Goal: Task Accomplishment & Management: Use online tool/utility

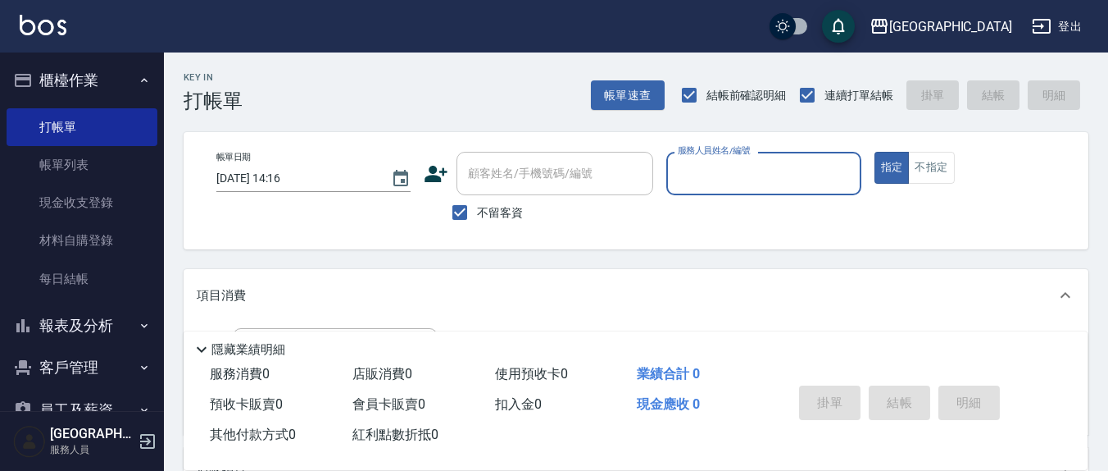
click at [721, 157] on div "服務人員姓名/編號 服務人員姓名/編號" at bounding box center [764, 173] width 194 height 43
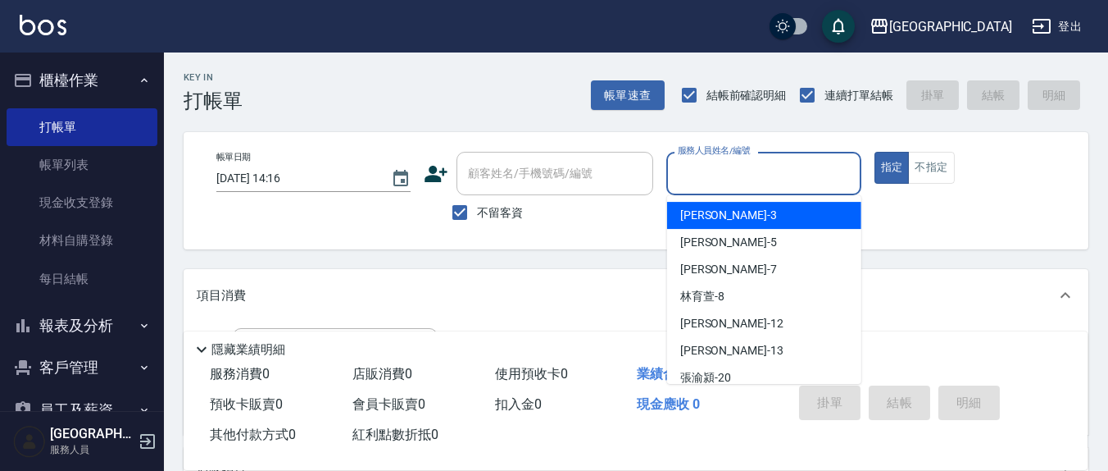
click at [720, 180] on input "服務人員姓名/編號" at bounding box center [764, 173] width 180 height 29
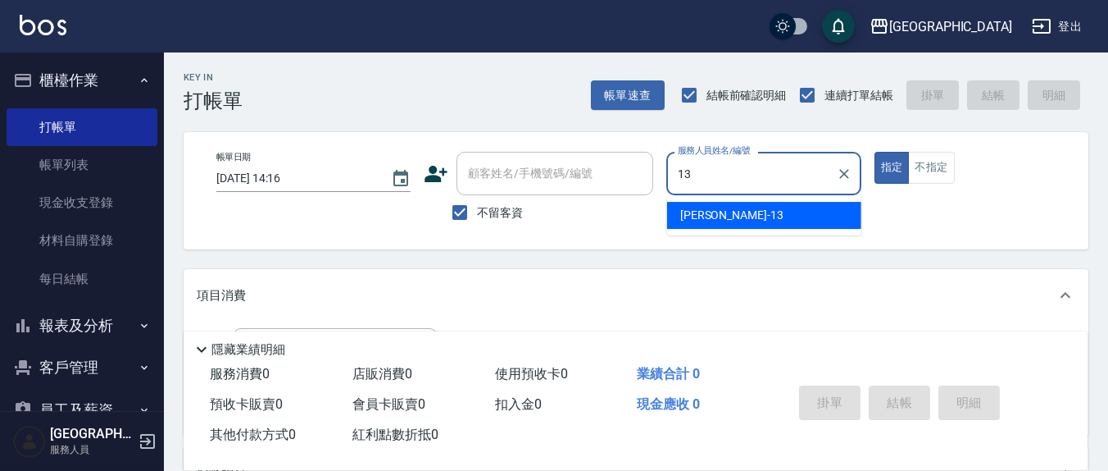
type input "13"
type button "true"
type input "[PERSON_NAME]-13"
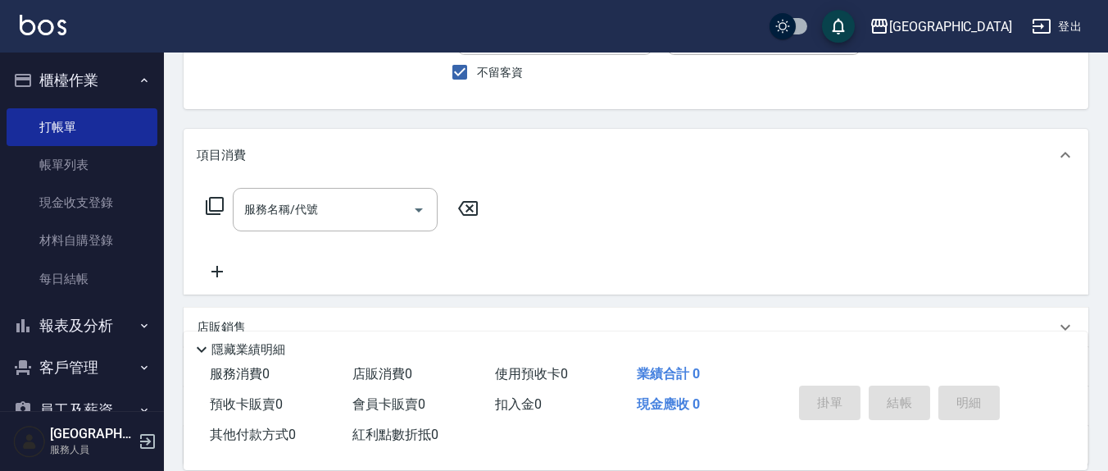
scroll to position [171, 0]
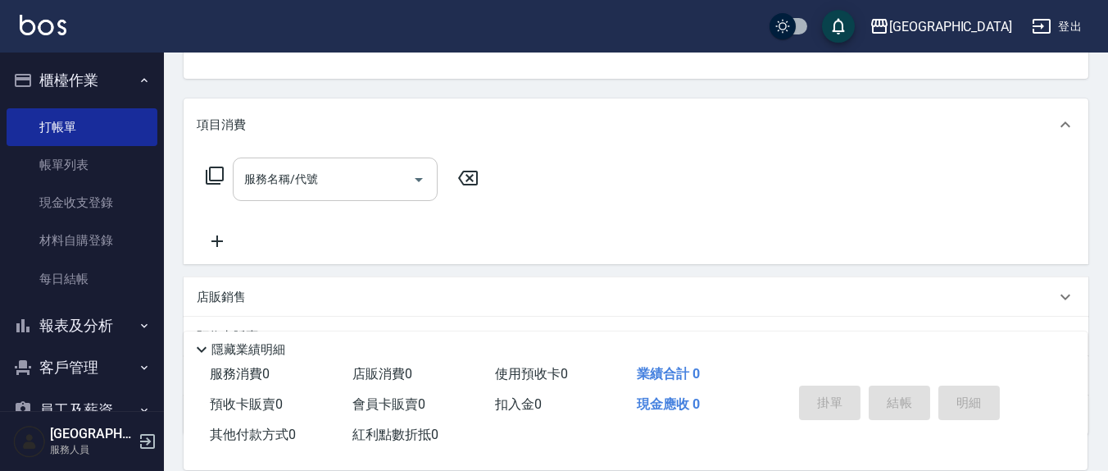
click at [315, 176] on div "服務名稱/代號 服務名稱/代號" at bounding box center [335, 178] width 205 height 43
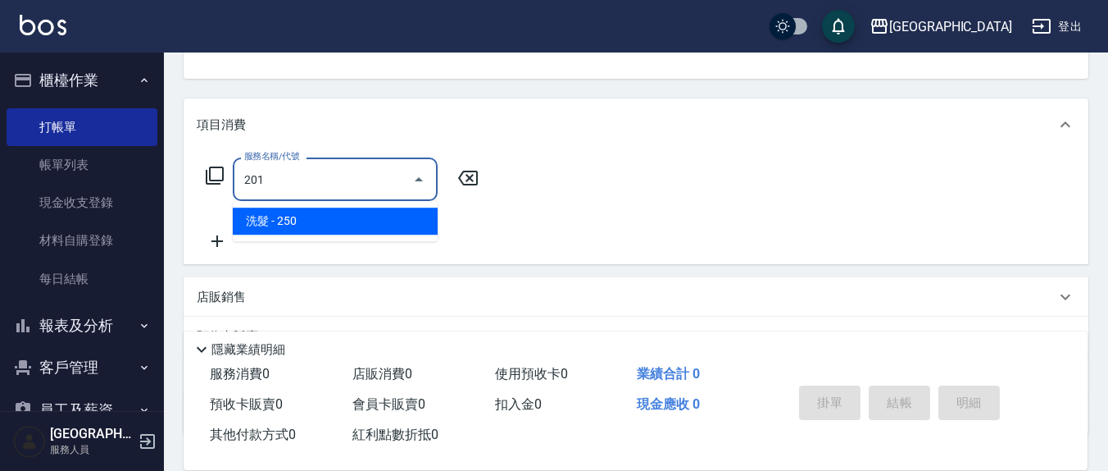
type input "洗髮(201)"
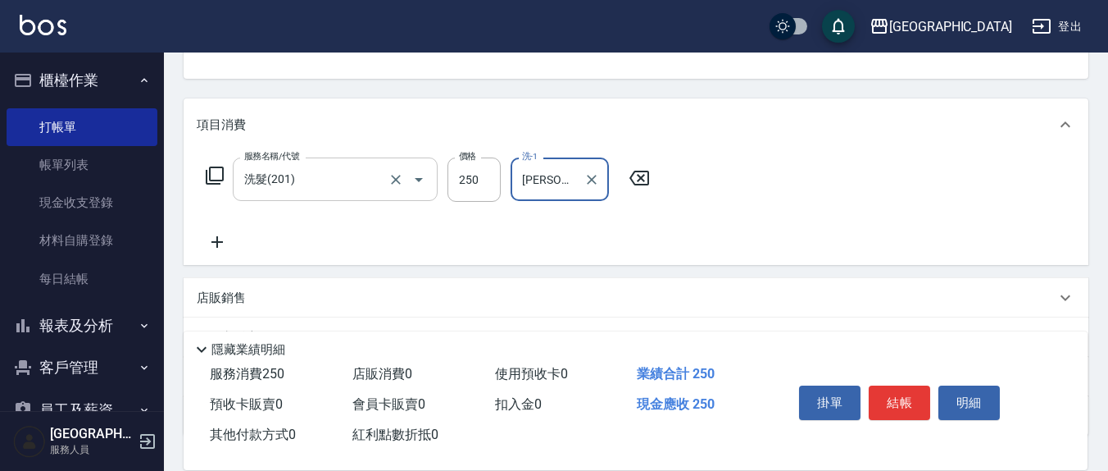
type input "[PERSON_NAME]-21"
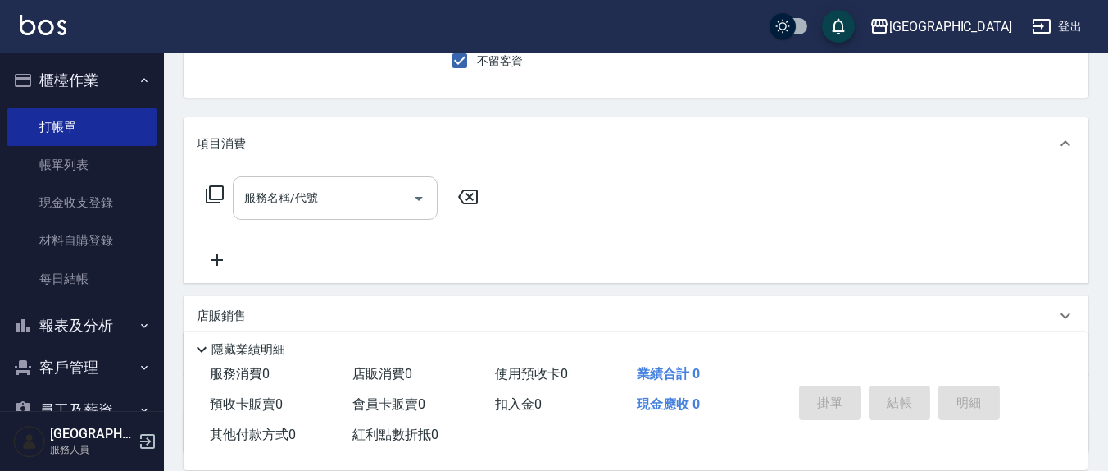
scroll to position [0, 0]
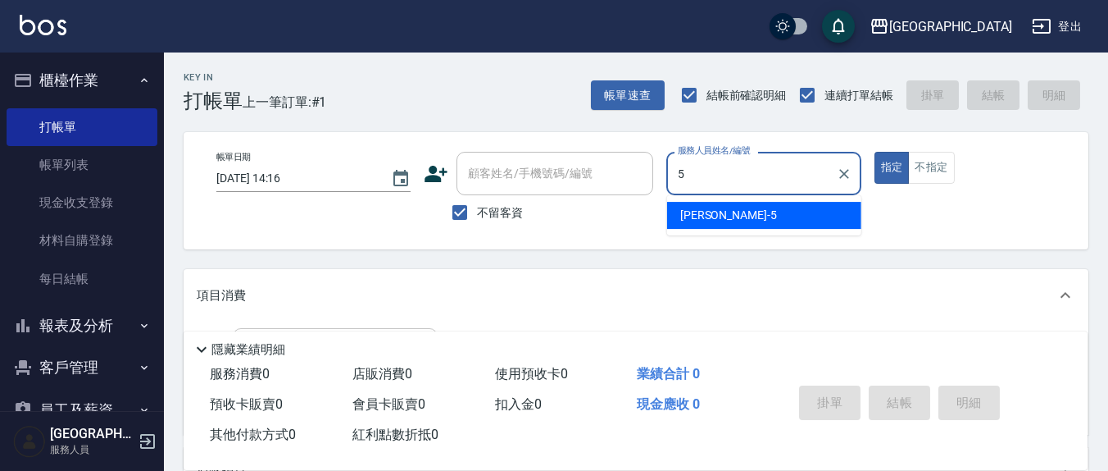
type input "[PERSON_NAME]5"
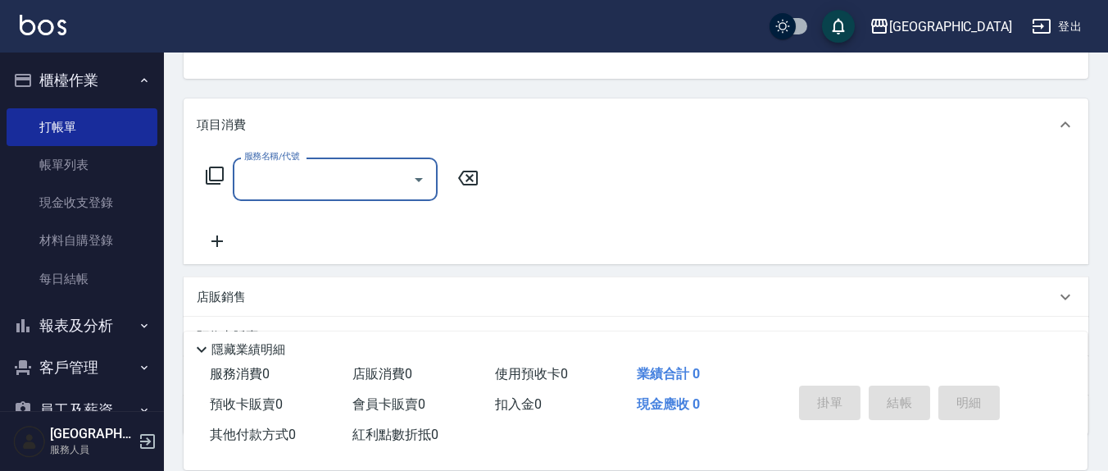
scroll to position [171, 0]
click at [321, 182] on input "服務名稱/代號" at bounding box center [323, 178] width 166 height 29
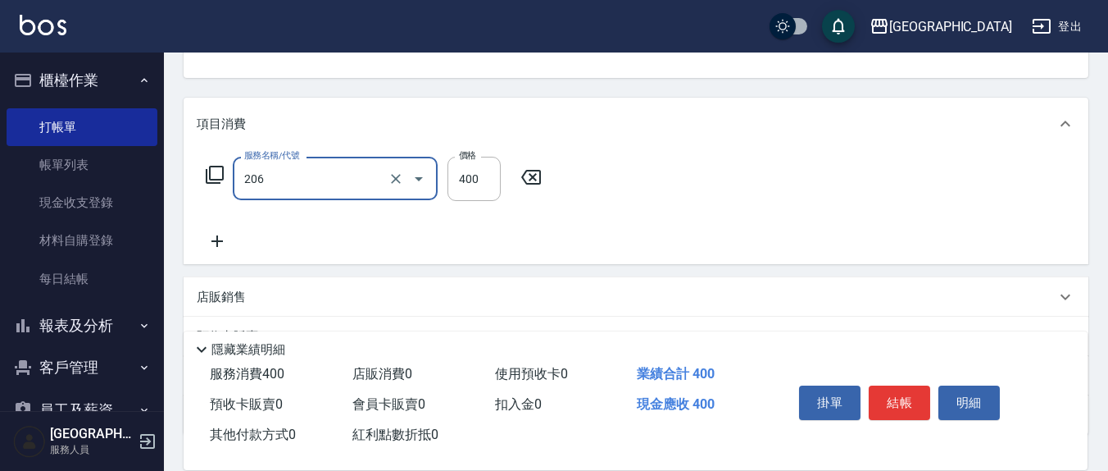
type input "健康洗(206)"
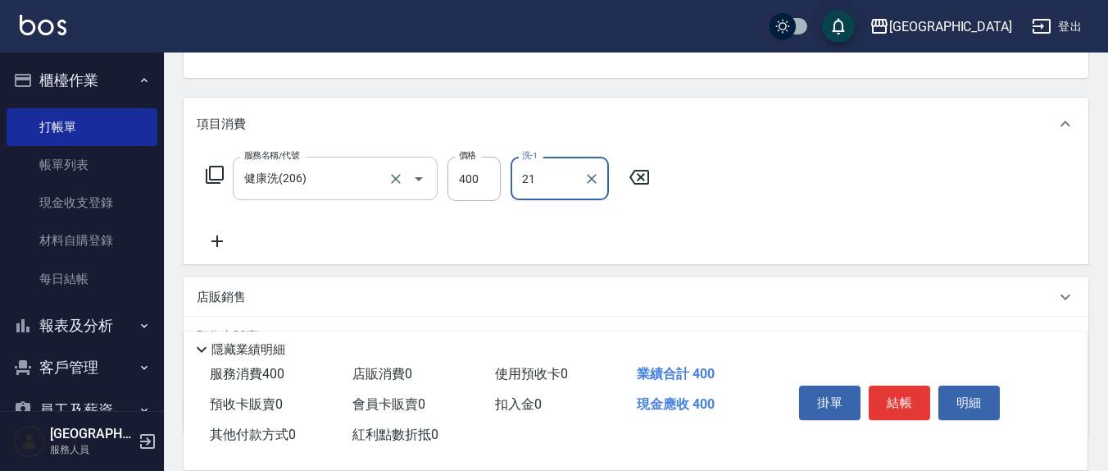
type input "[PERSON_NAME]-21"
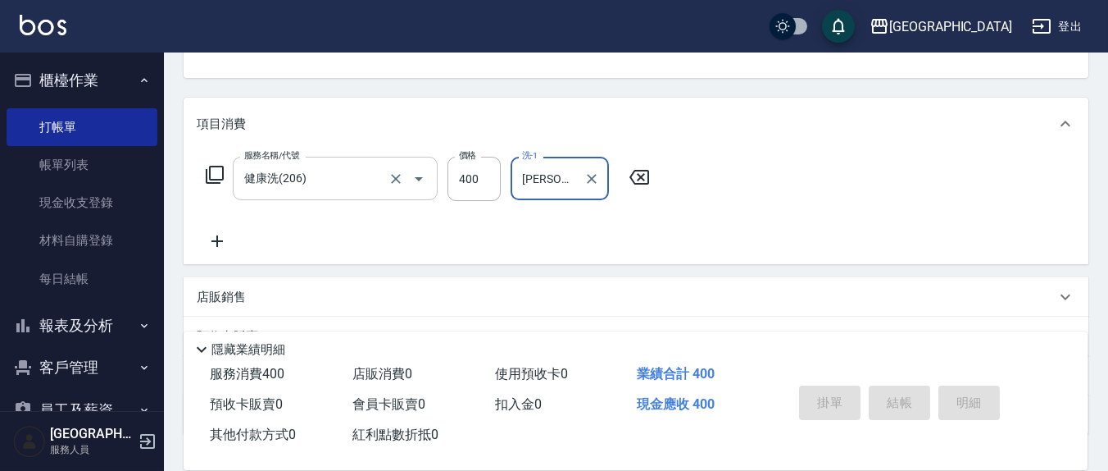
type input "[DATE] 14:17"
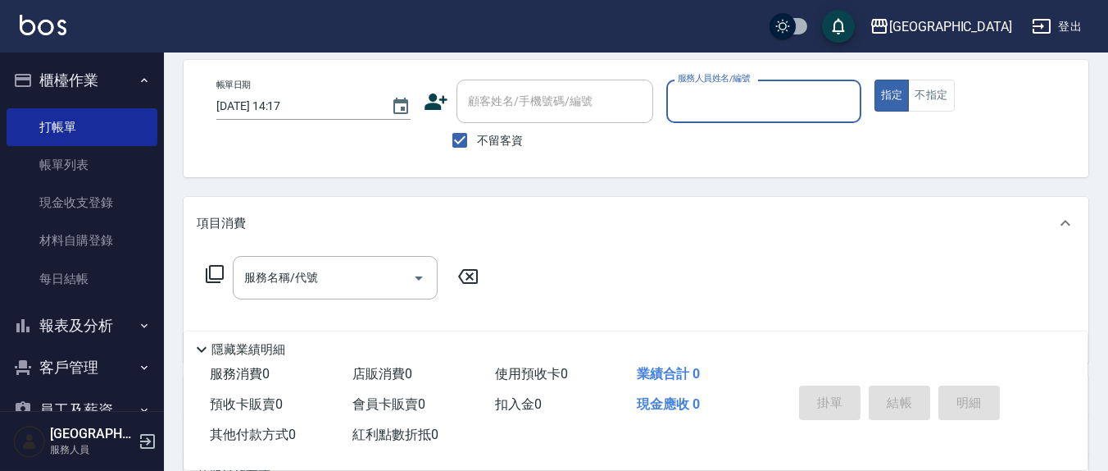
scroll to position [0, 0]
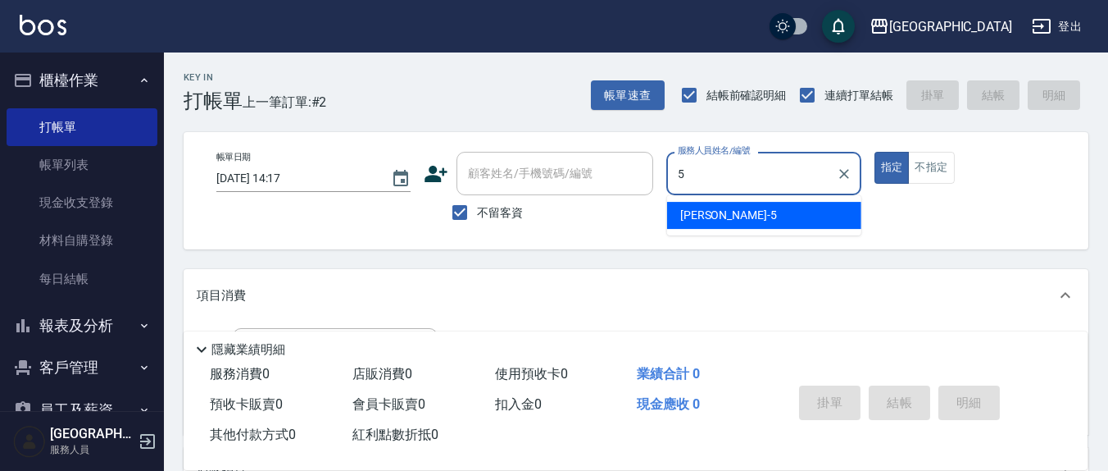
type input "[PERSON_NAME]5"
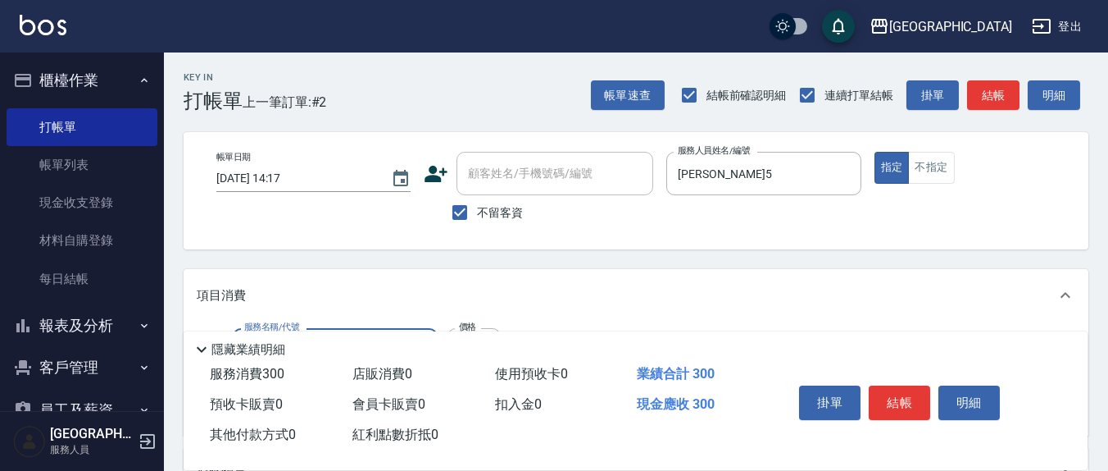
type input "[PERSON_NAME]洗髮精(210)"
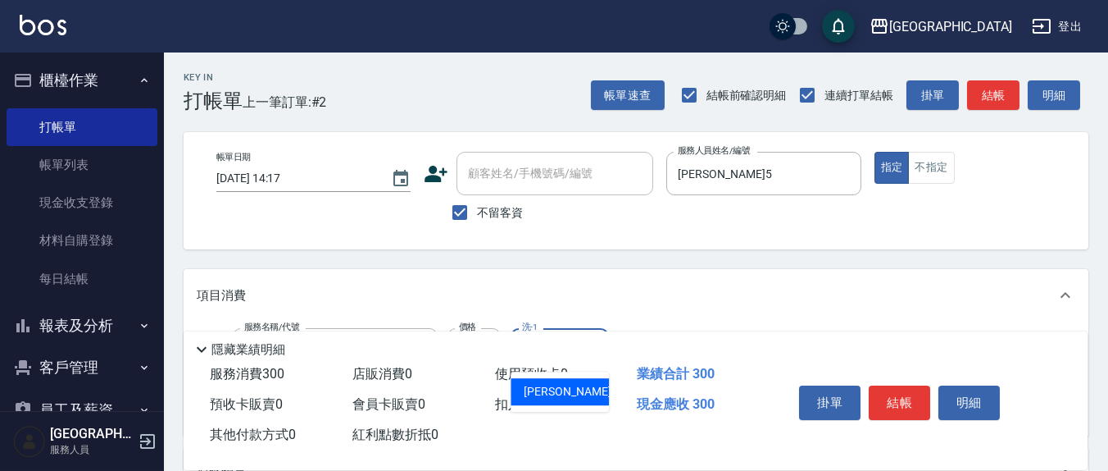
type input "[PERSON_NAME]-21"
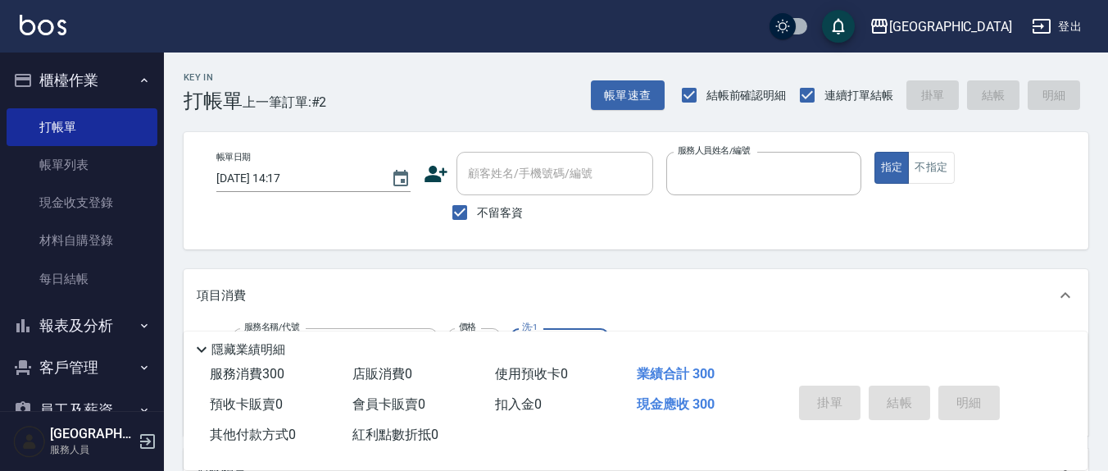
click at [875, 152] on button "指定" at bounding box center [892, 168] width 35 height 32
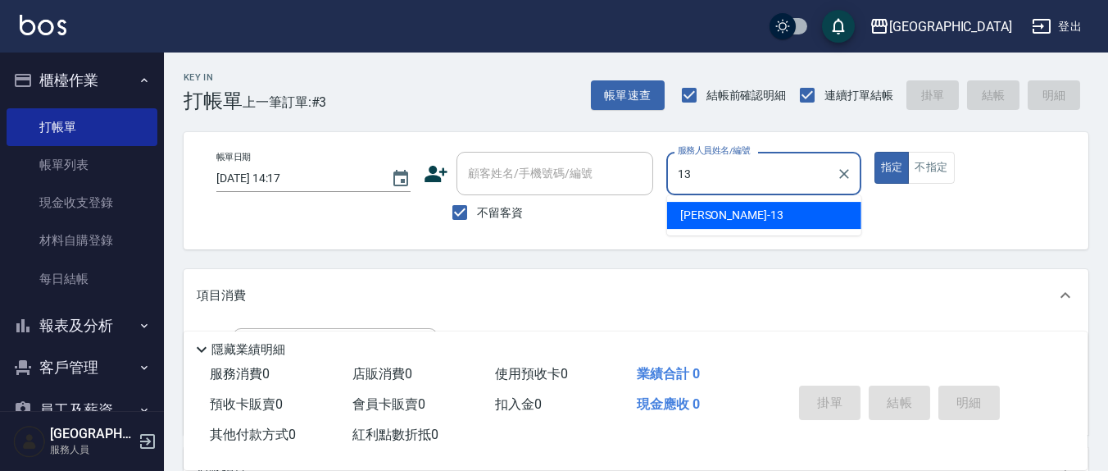
type input "[PERSON_NAME]-13"
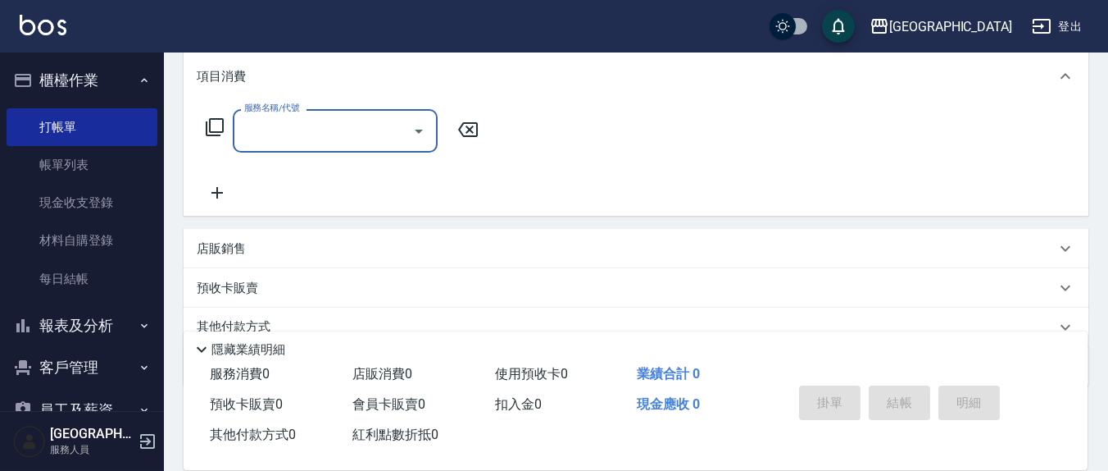
scroll to position [289, 0]
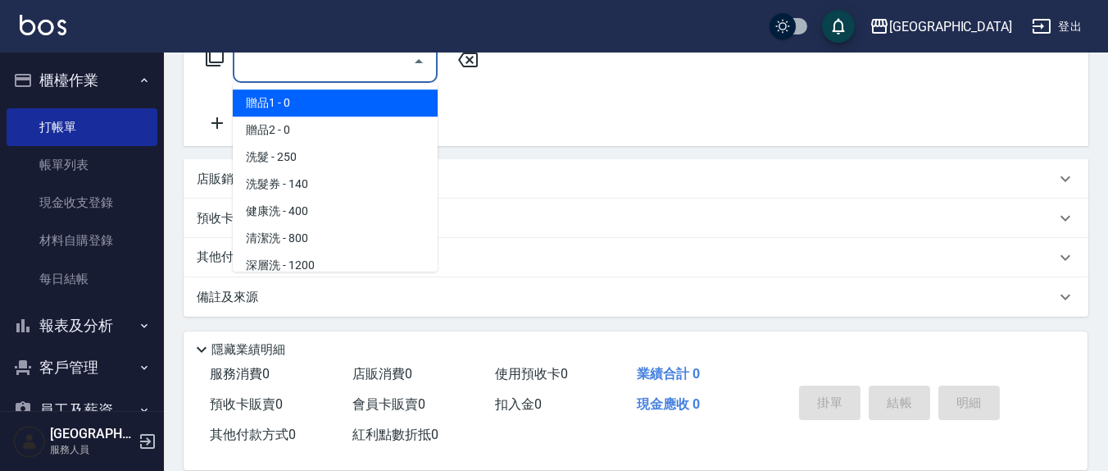
click at [339, 67] on input "服務名稱/代號" at bounding box center [323, 61] width 166 height 29
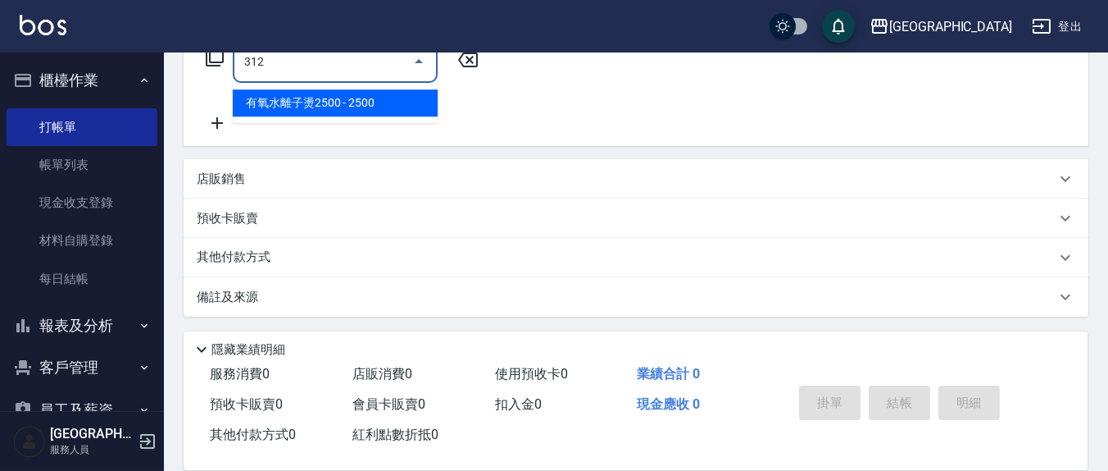
type input "有氧水離子燙2500(312)"
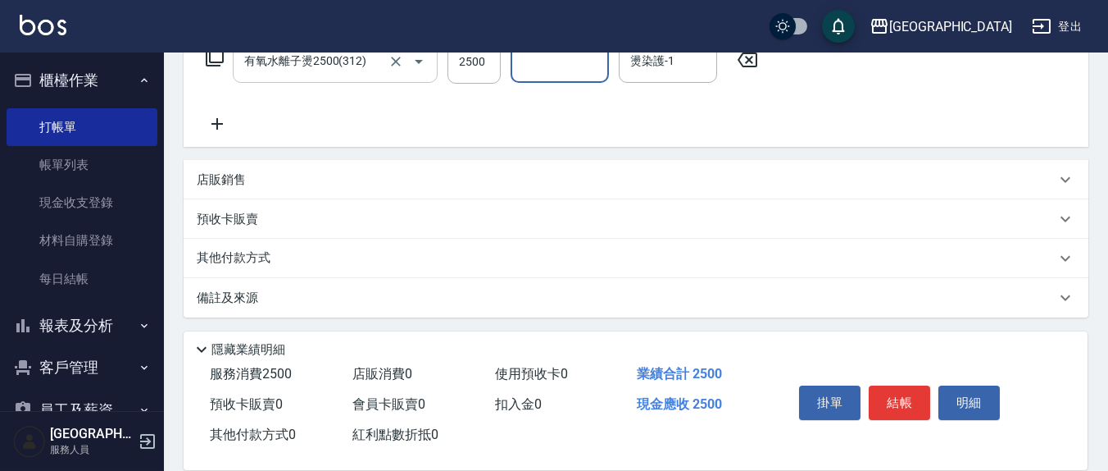
type input "2"
type input "[PERSON_NAME]-8"
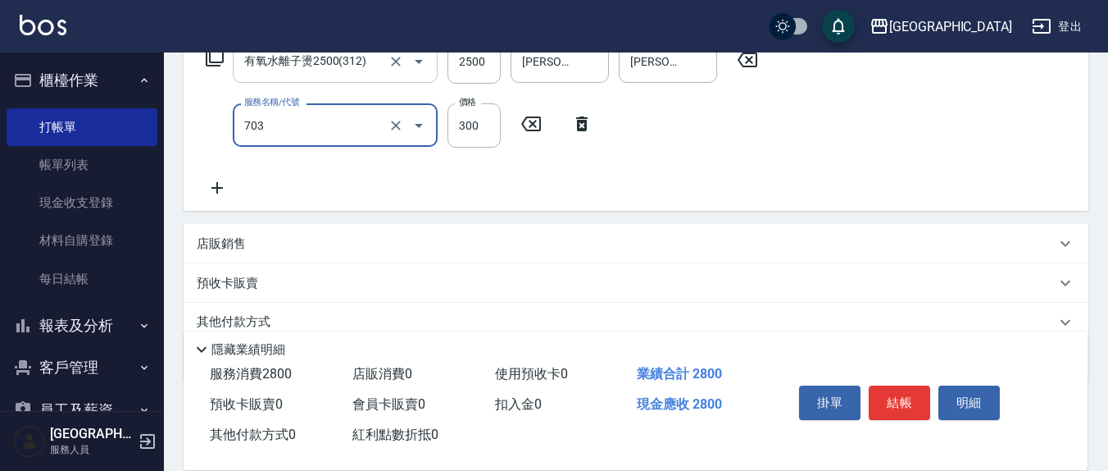
type input "(1236)設計師(703)"
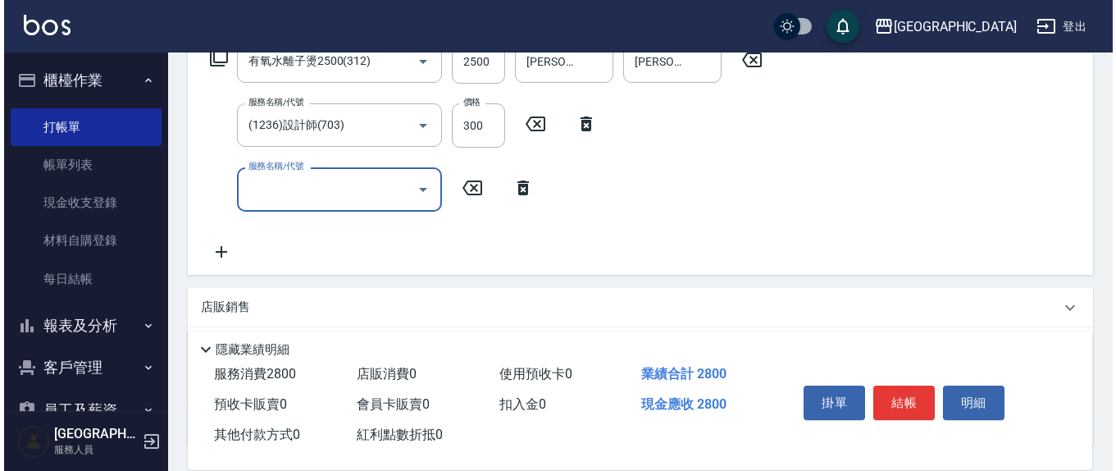
scroll to position [0, 0]
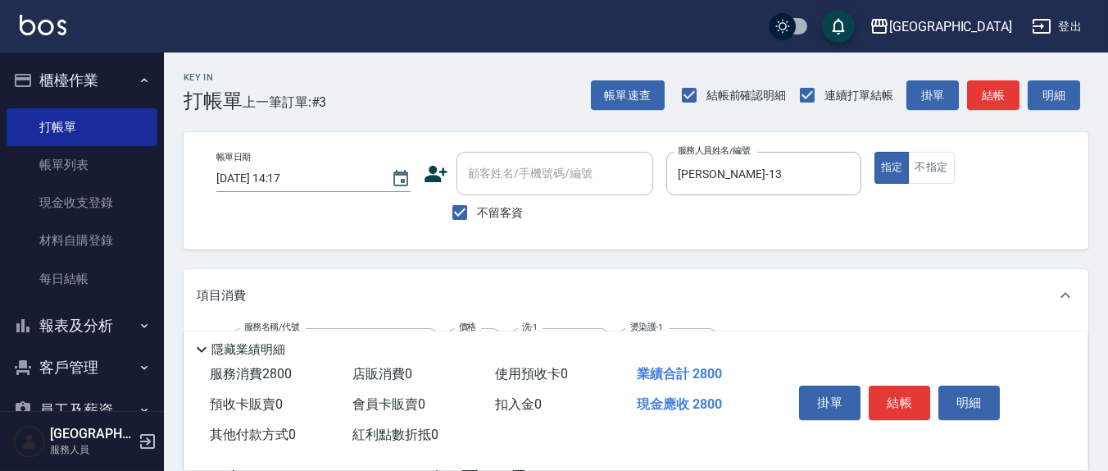
drag, startPoint x: 465, startPoint y: 215, endPoint x: 465, endPoint y: 181, distance: 33.6
click at [466, 214] on input "不留客資" at bounding box center [460, 212] width 34 height 34
checkbox input "false"
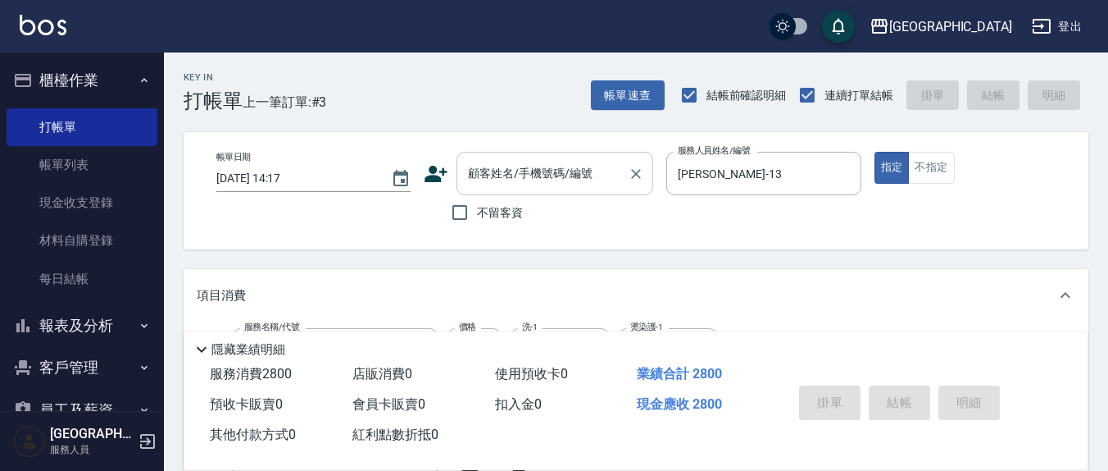
click at [466, 176] on input "顧客姓名/手機號碼/編號" at bounding box center [542, 173] width 157 height 29
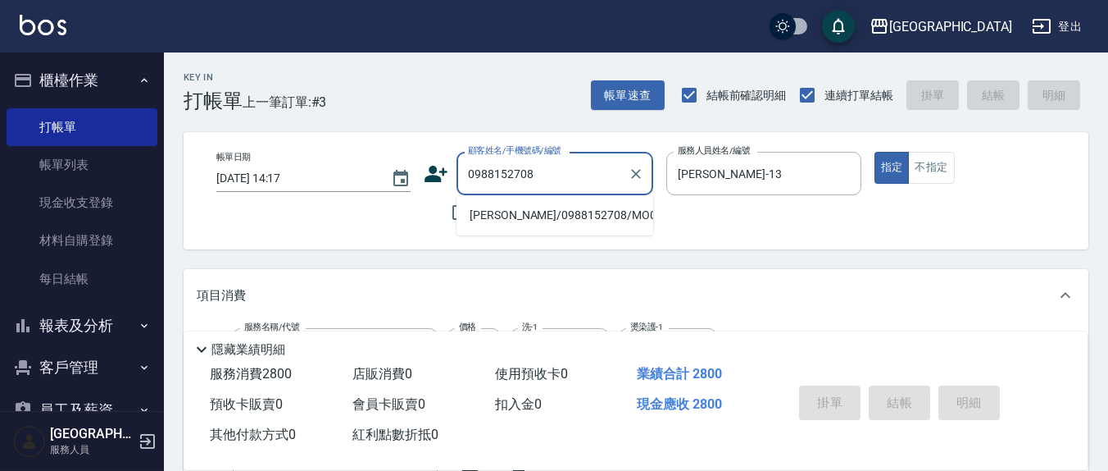
click at [469, 208] on li "[PERSON_NAME]/0988152708/MO0097" at bounding box center [555, 215] width 197 height 27
type input "[PERSON_NAME]/0988152708/MO0097"
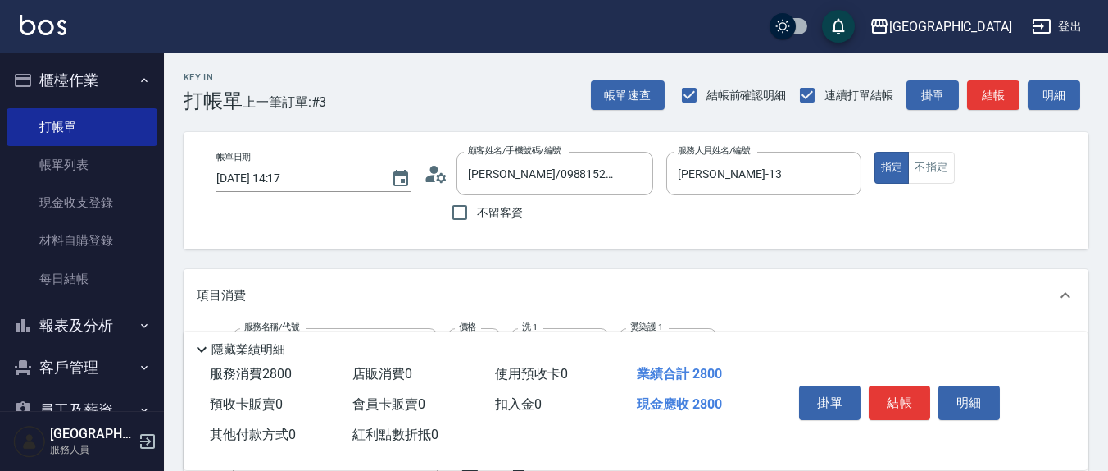
click at [447, 169] on icon at bounding box center [436, 174] width 25 height 25
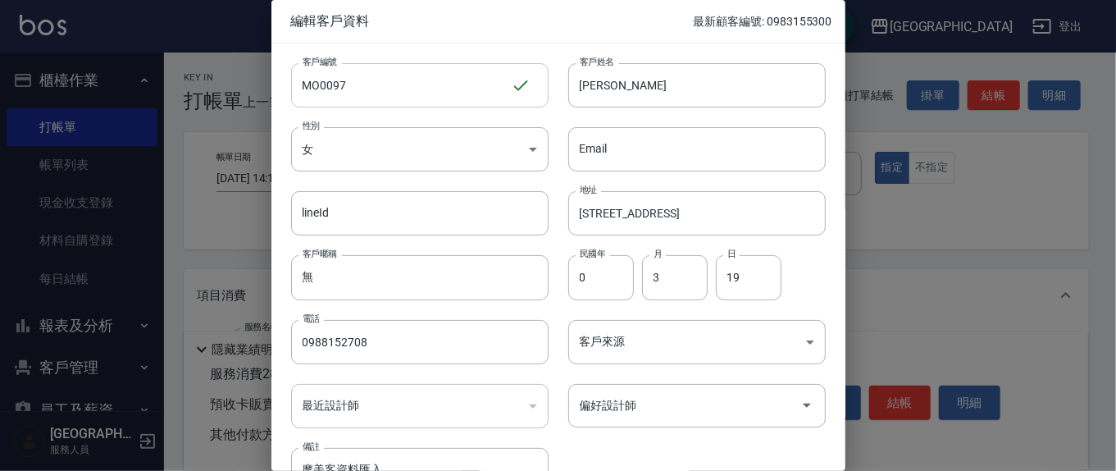
click at [403, 92] on input "MO0097" at bounding box center [401, 85] width 220 height 44
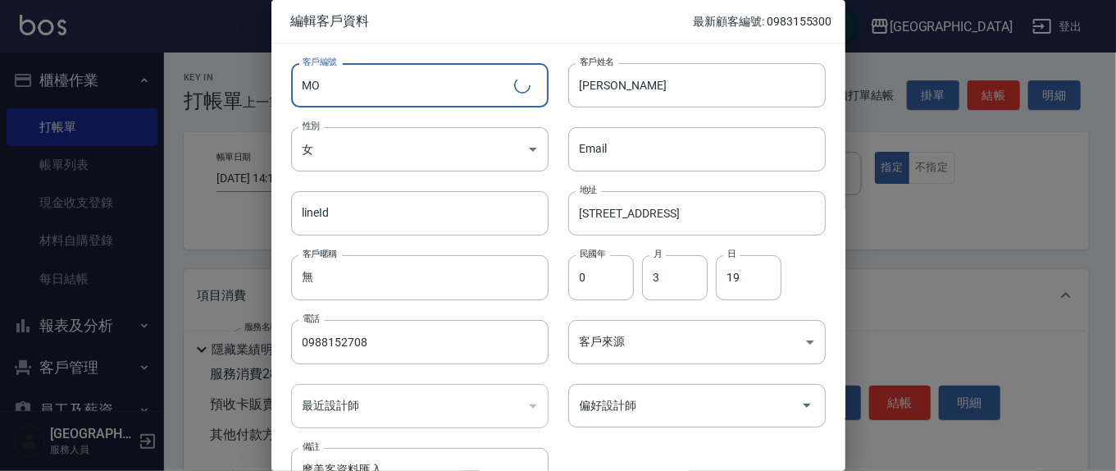
type input "M"
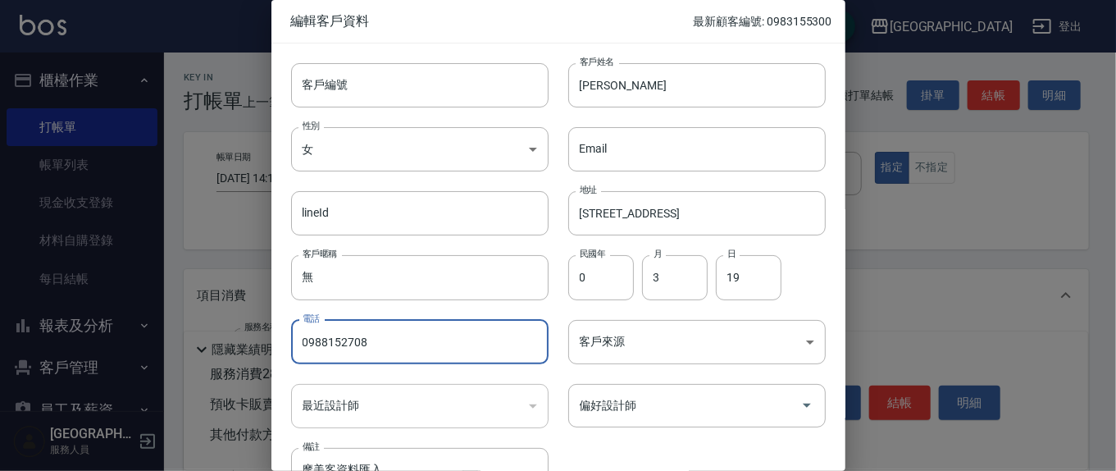
drag, startPoint x: 370, startPoint y: 343, endPoint x: 285, endPoint y: 336, distance: 84.7
click at [285, 336] on div "電話 [PHONE_NUMBER] 電話" at bounding box center [409, 332] width 277 height 64
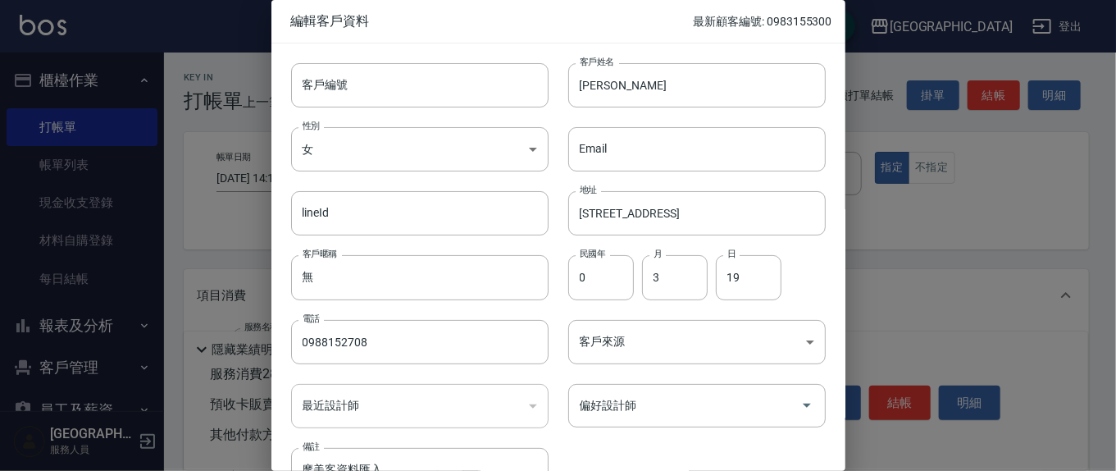
drag, startPoint x: 284, startPoint y: 335, endPoint x: 880, endPoint y: 199, distance: 611.3
click at [880, 199] on div at bounding box center [558, 235] width 1116 height 471
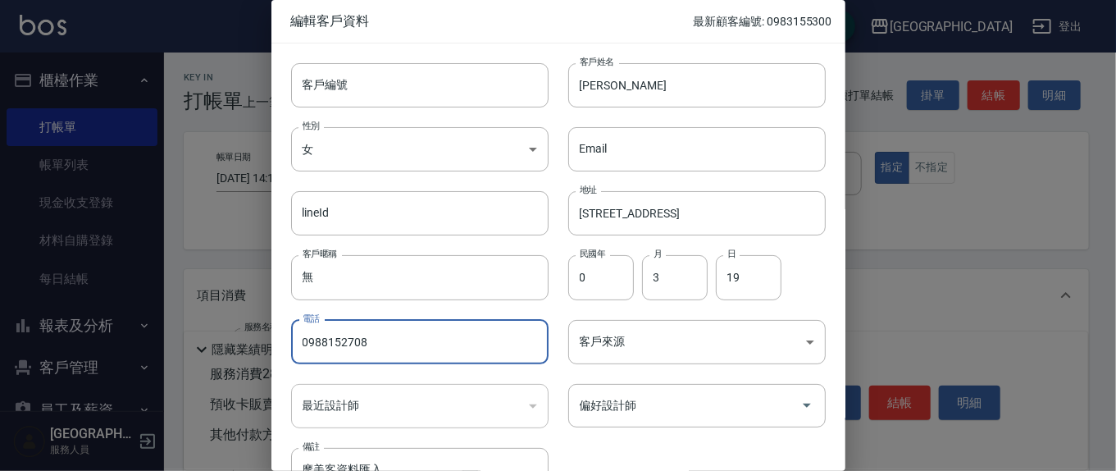
drag, startPoint x: 294, startPoint y: 343, endPoint x: 383, endPoint y: 362, distance: 90.5
click at [383, 362] on input "0988152708" at bounding box center [419, 342] width 257 height 44
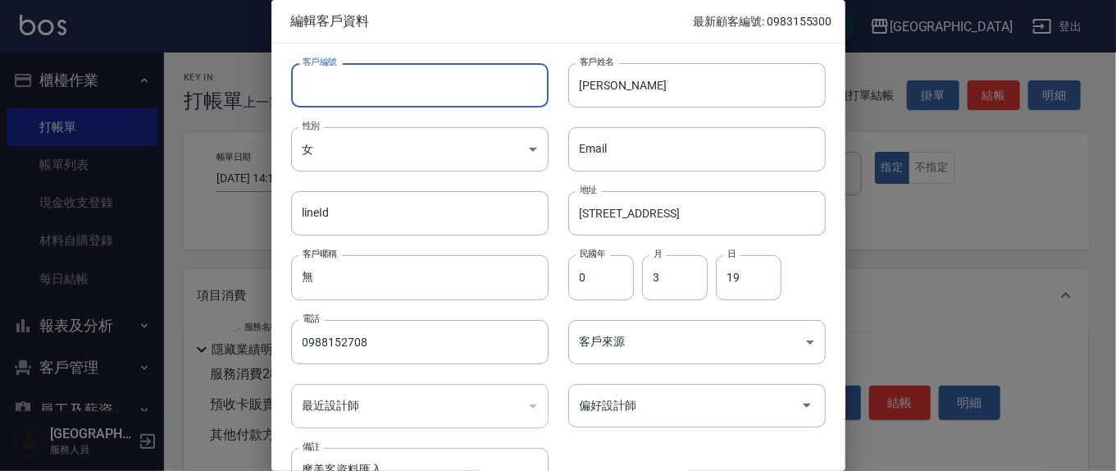
paste input "0988152708"
type input "0988152708"
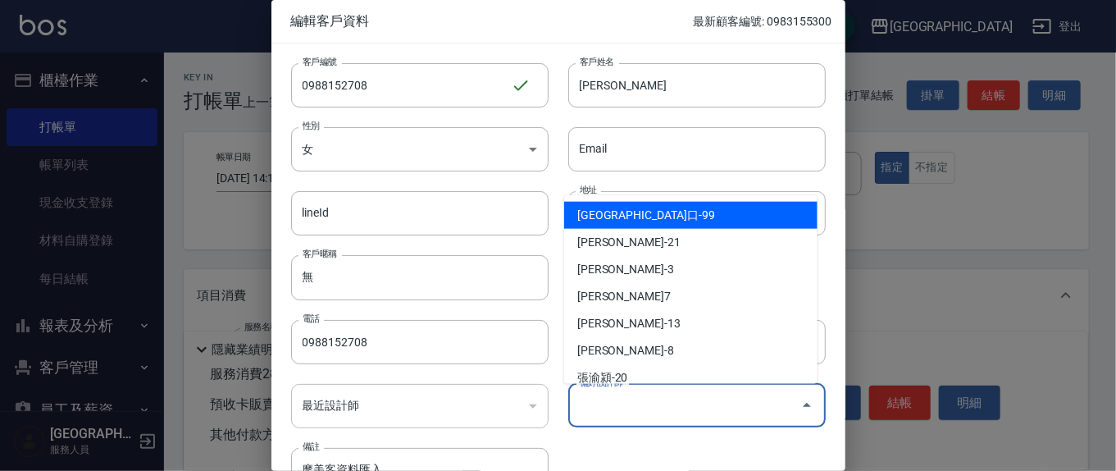
click at [703, 396] on input "偏好設計師" at bounding box center [685, 405] width 218 height 29
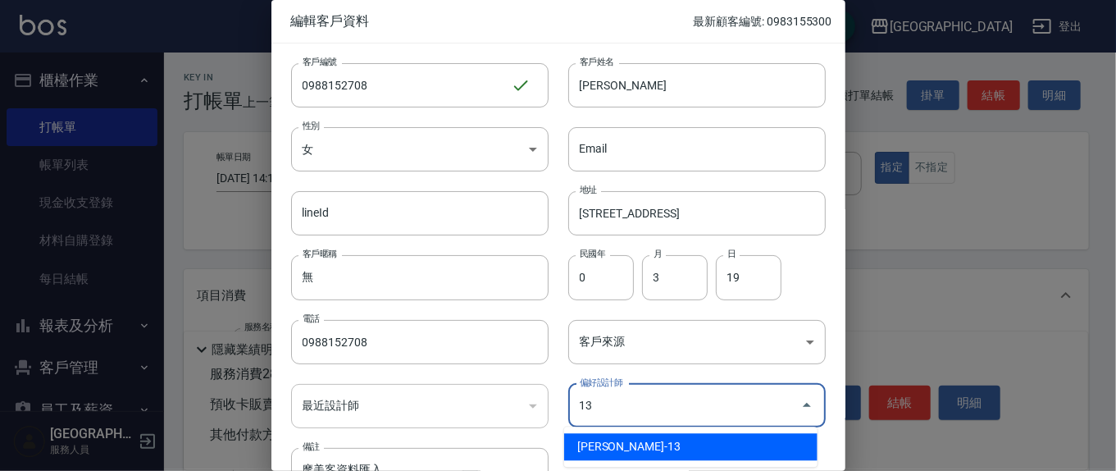
click at [703, 438] on li "[PERSON_NAME]-13" at bounding box center [690, 446] width 253 height 27
type input "[PERSON_NAME]"
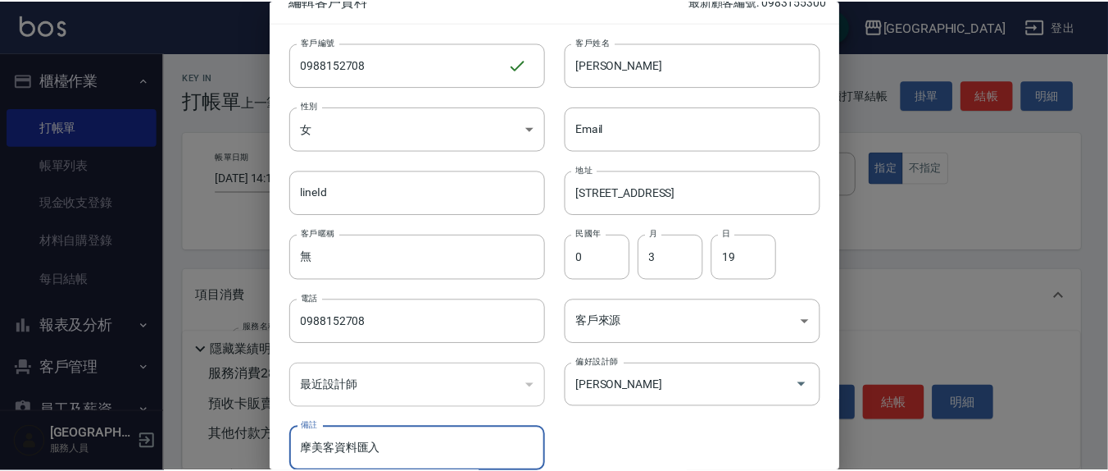
scroll to position [97, 0]
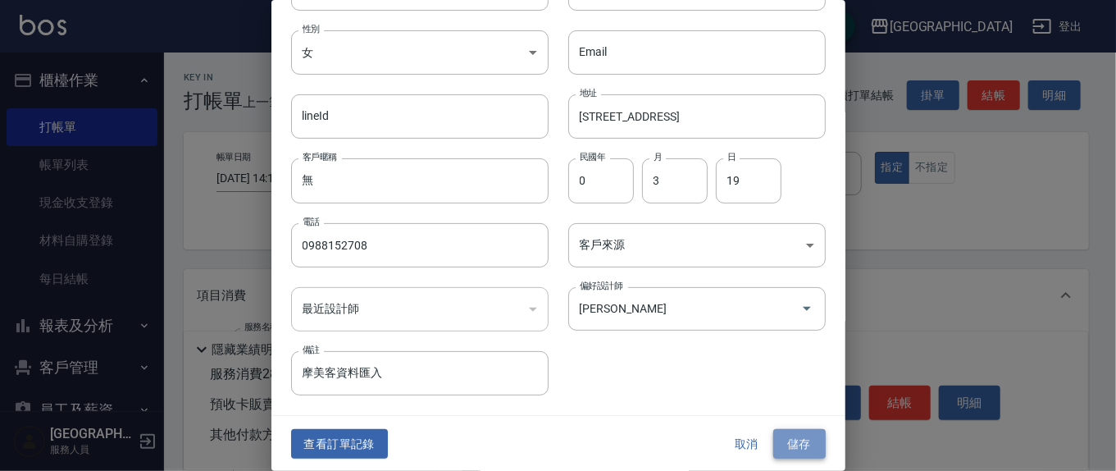
click at [797, 438] on button "儲存" at bounding box center [799, 444] width 52 height 30
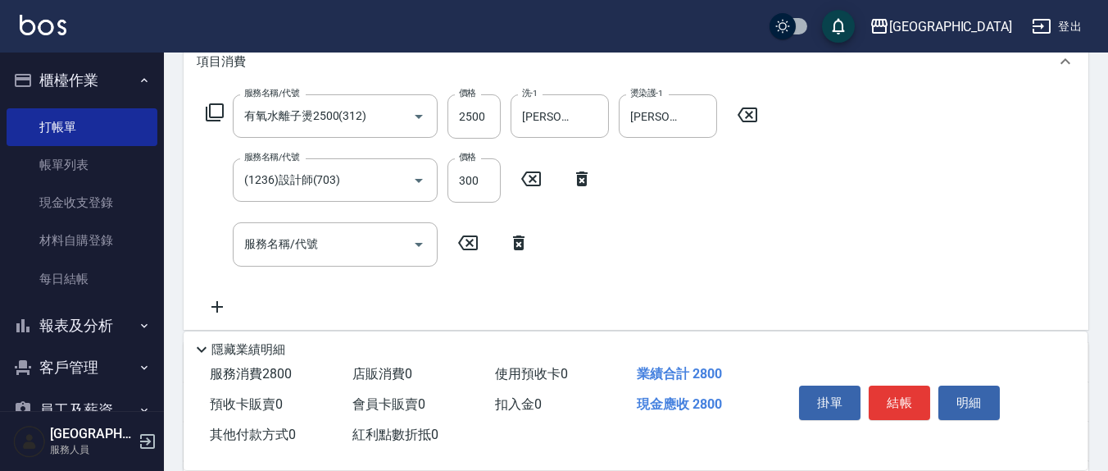
scroll to position [341, 0]
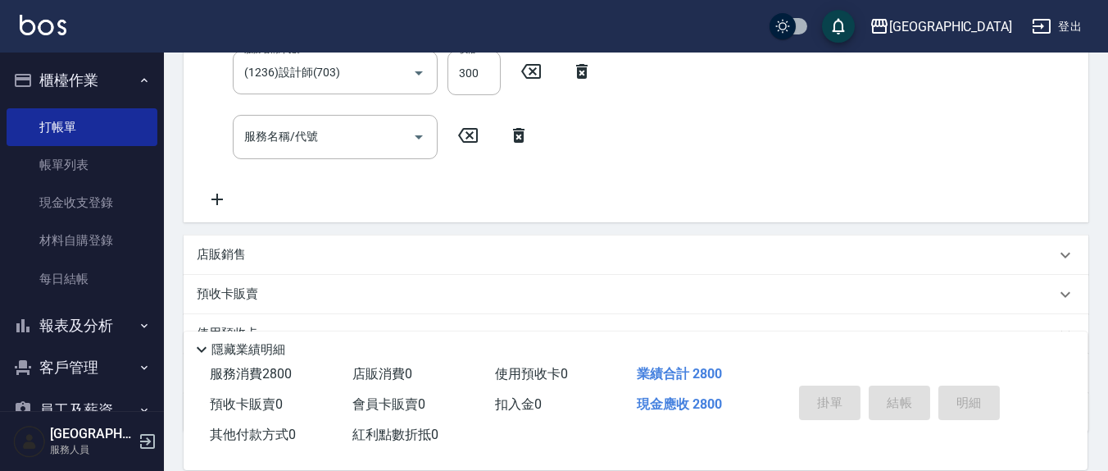
type input "[DATE] 14:18"
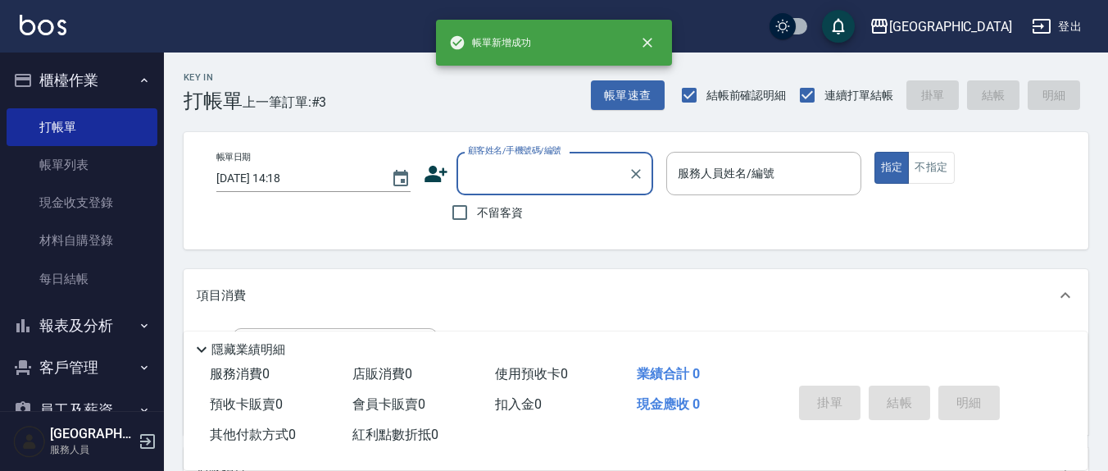
scroll to position [0, 0]
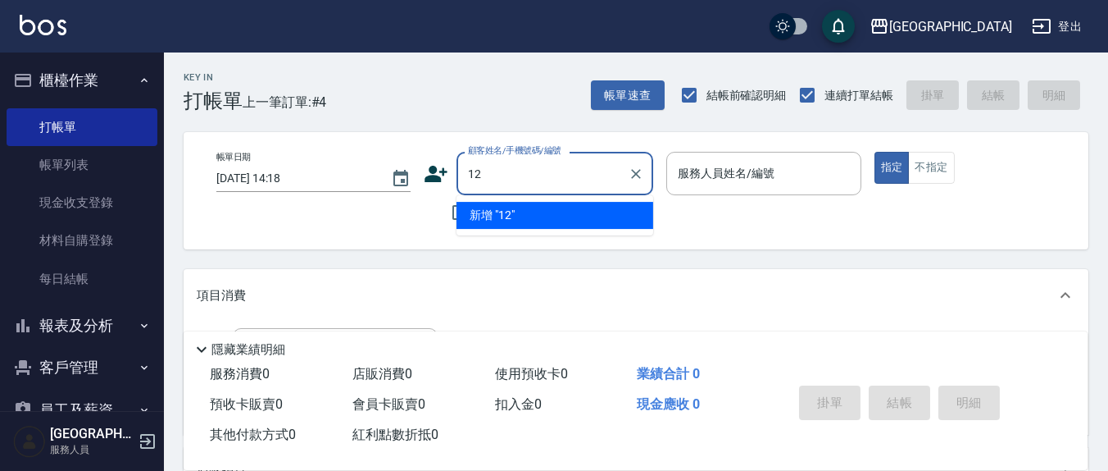
type input "12"
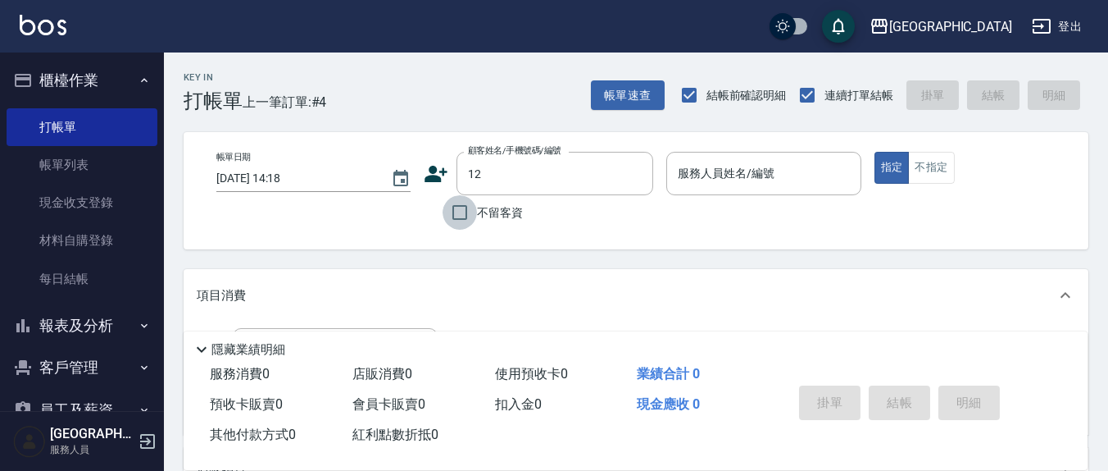
drag, startPoint x: 460, startPoint y: 214, endPoint x: 730, endPoint y: 186, distance: 271.2
click at [461, 214] on input "不留客資" at bounding box center [460, 212] width 34 height 34
checkbox input "true"
click at [730, 186] on input "服務人員姓名/編號" at bounding box center [764, 173] width 180 height 29
type input "[PERSON_NAME]/0938831712/"
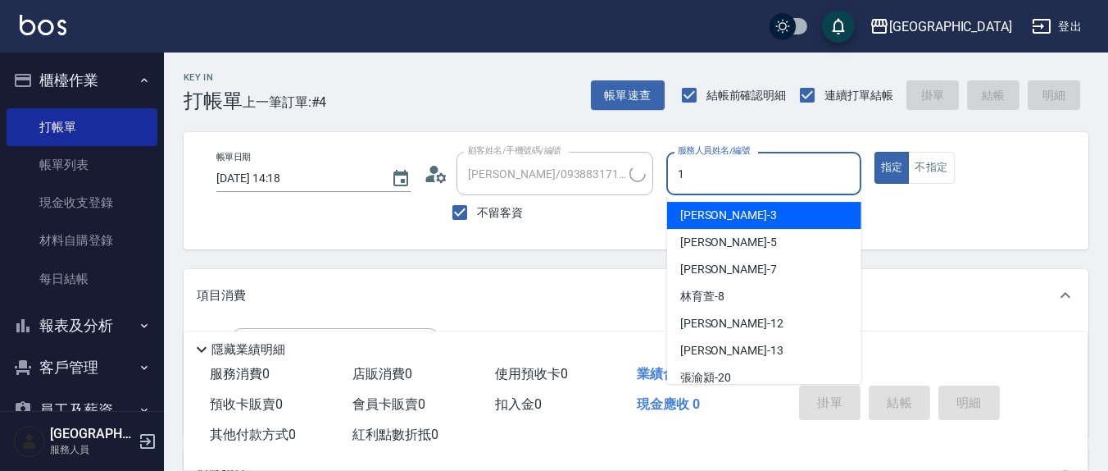
type input "12"
type input "[PERSON_NAME]/0900296164/"
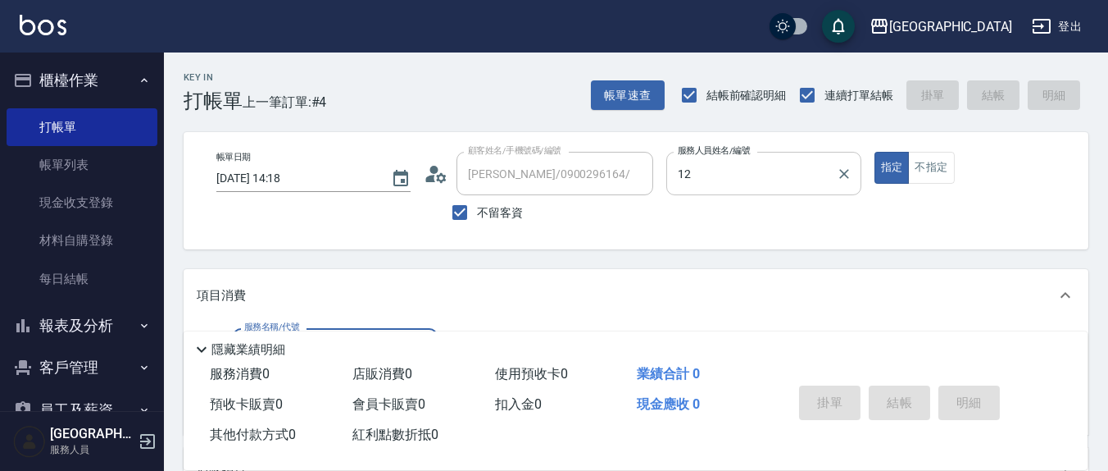
type input "[PERSON_NAME]-12"
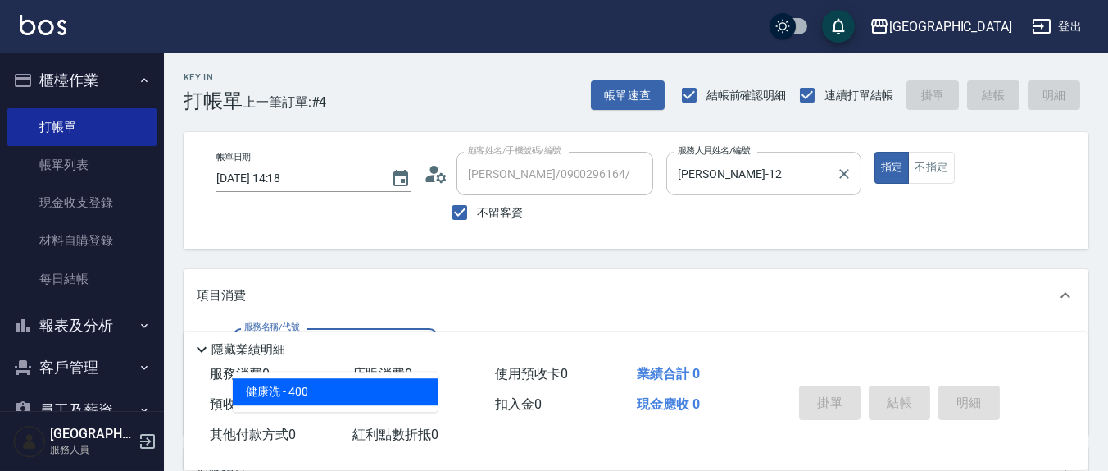
type input "健康洗(206)"
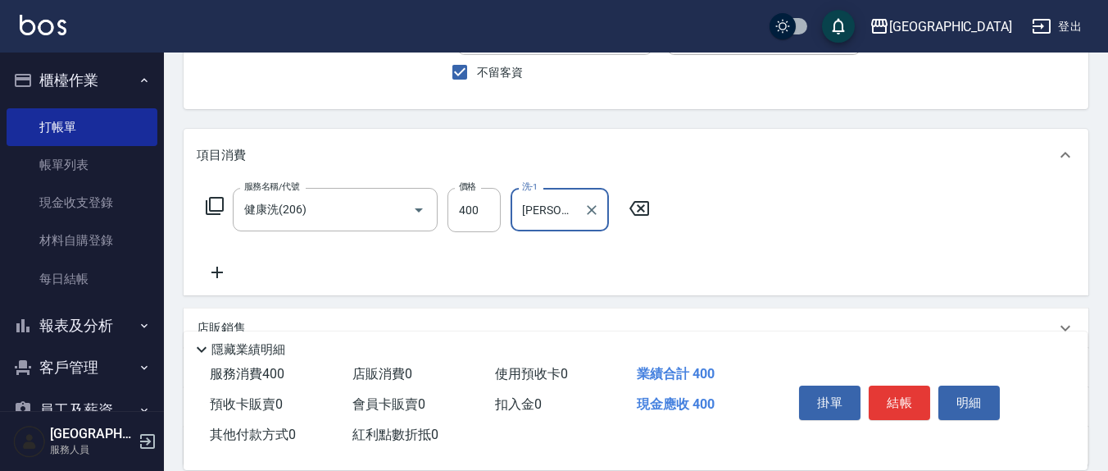
scroll to position [171, 0]
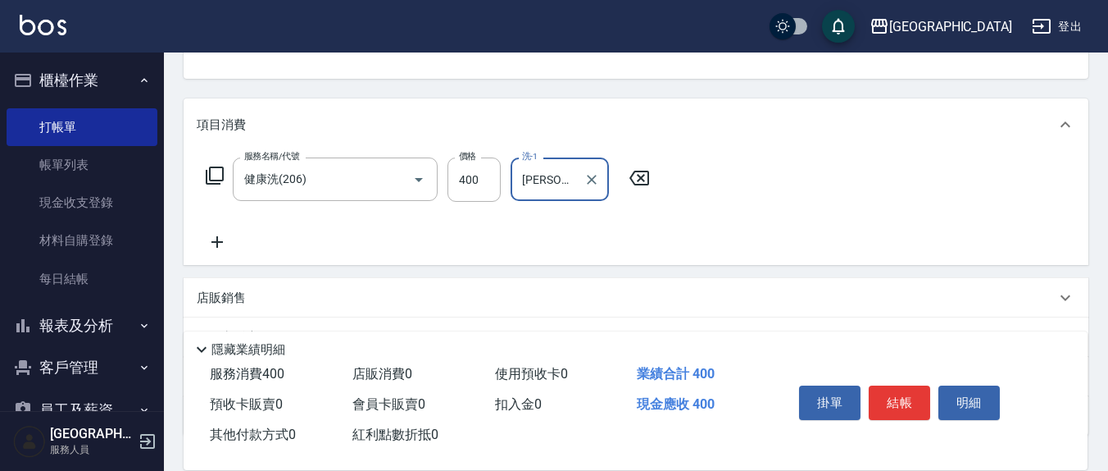
type input "[PERSON_NAME]-8"
click at [213, 241] on icon at bounding box center [217, 241] width 11 height 11
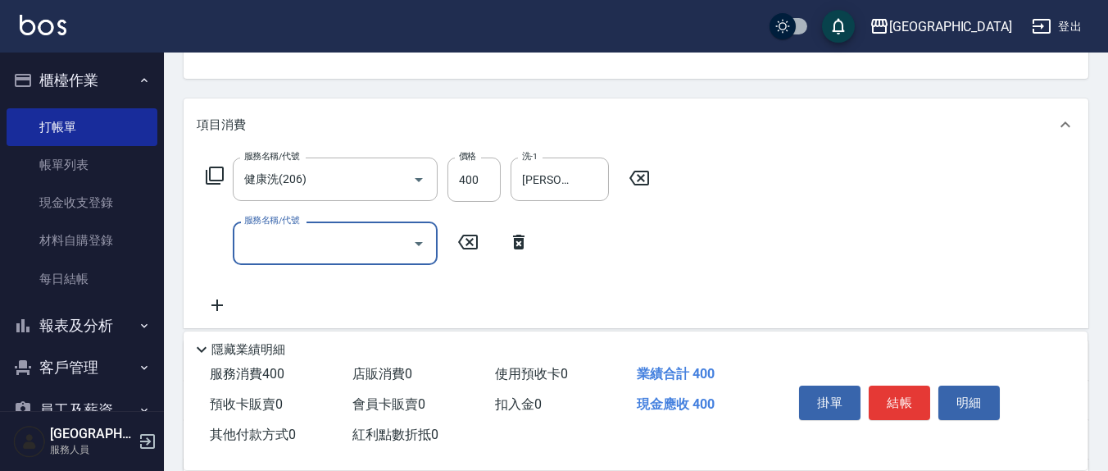
click at [289, 237] on div "服務名稱/代號 服務名稱/代號" at bounding box center [335, 242] width 205 height 43
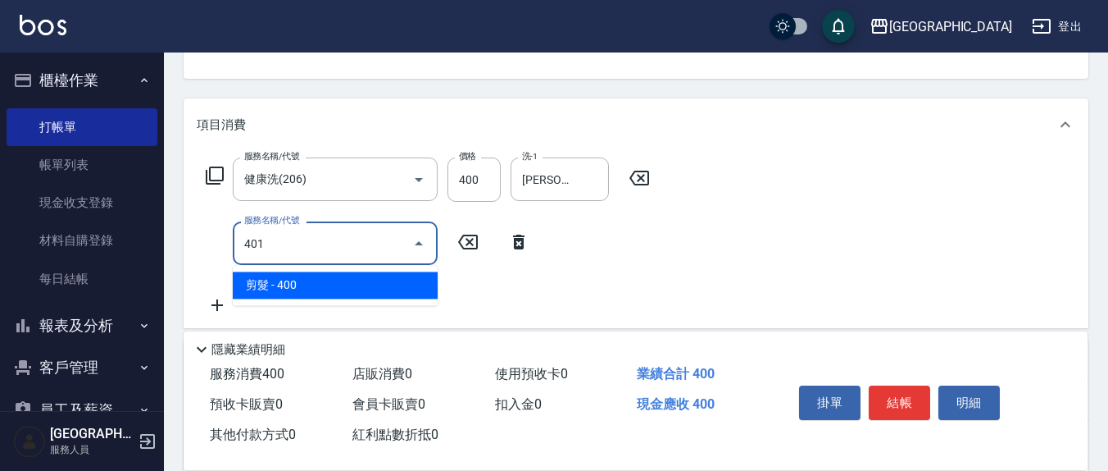
type input "剪髮(401)"
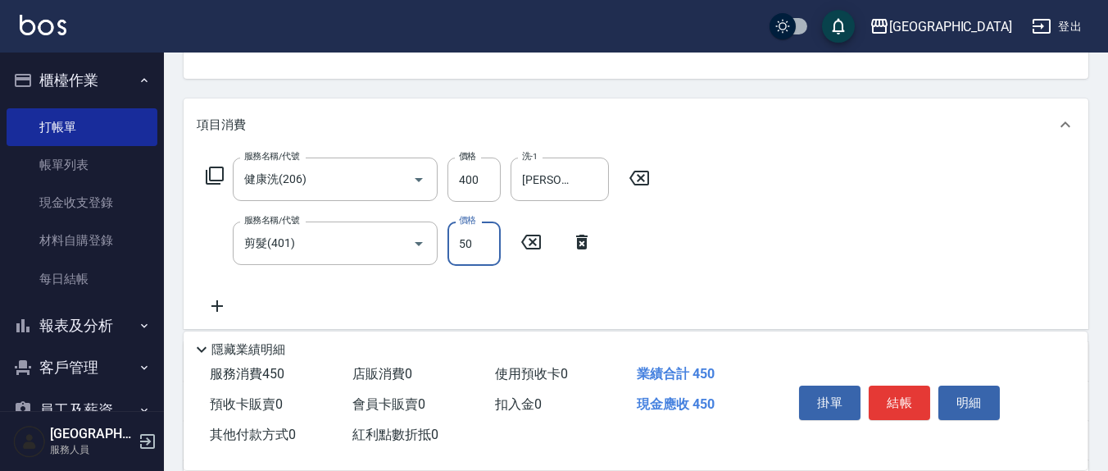
type input "50"
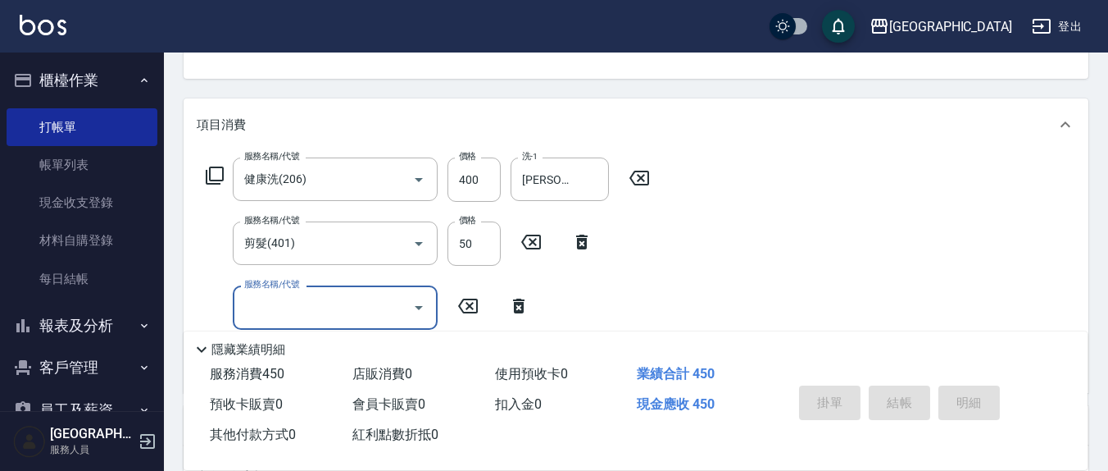
type input "[DATE] 14:19"
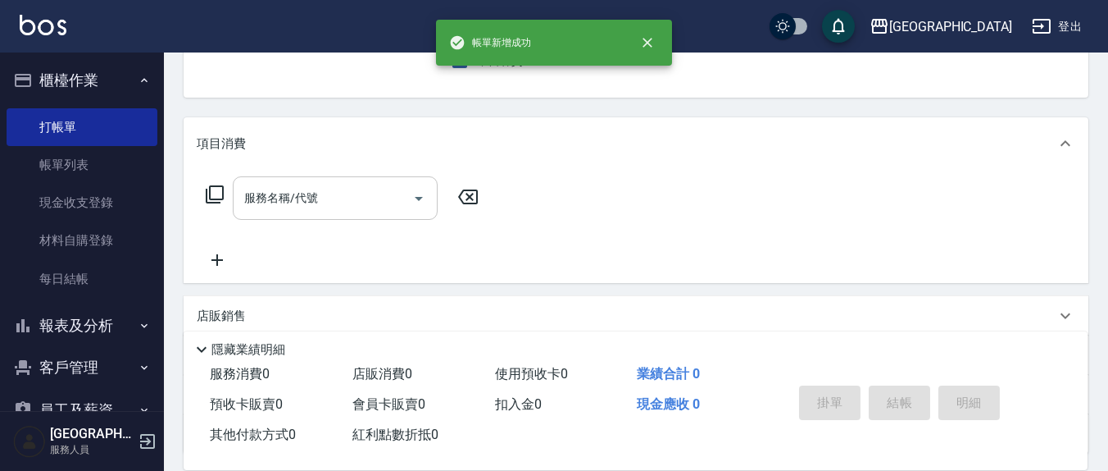
scroll to position [0, 0]
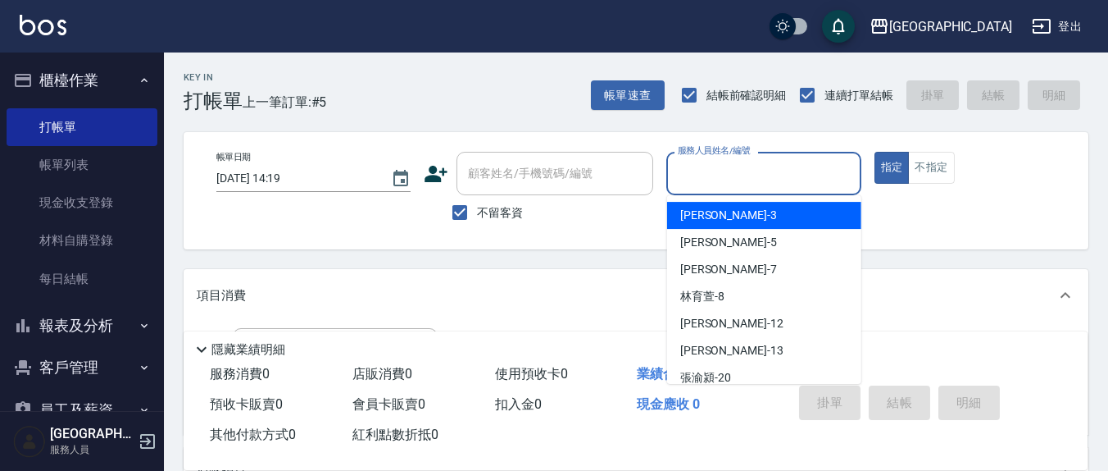
click at [759, 187] on input "服務人員姓名/編號" at bounding box center [764, 173] width 180 height 29
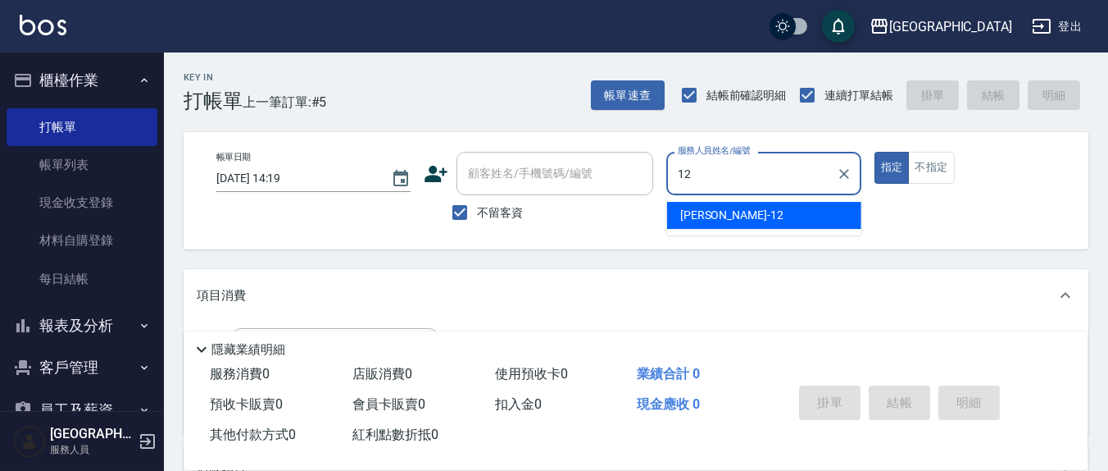
type input "[PERSON_NAME]-12"
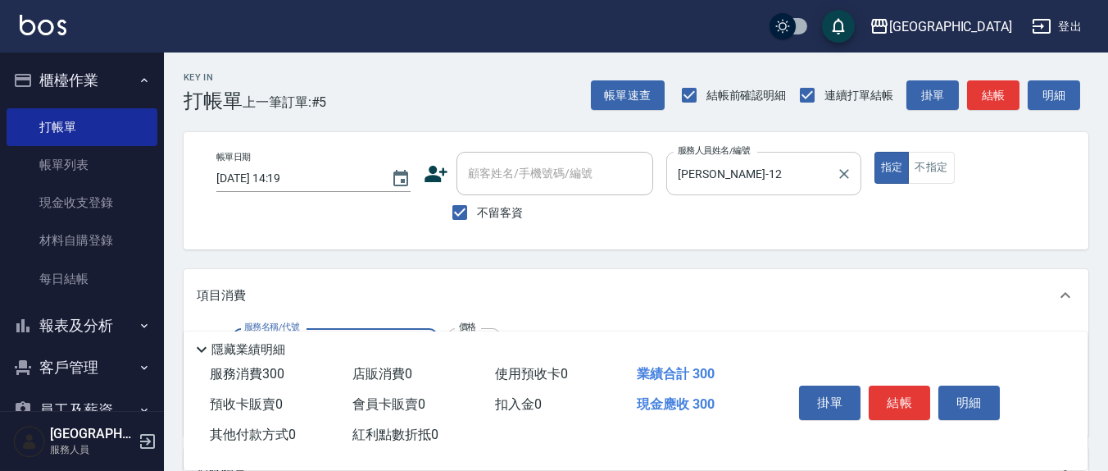
type input "[PERSON_NAME]洗髮精(210)"
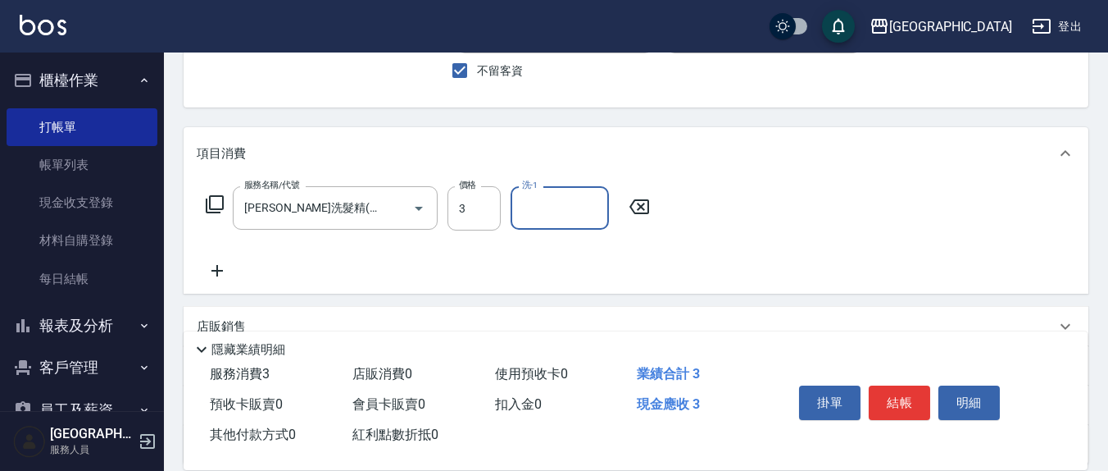
scroll to position [171, 0]
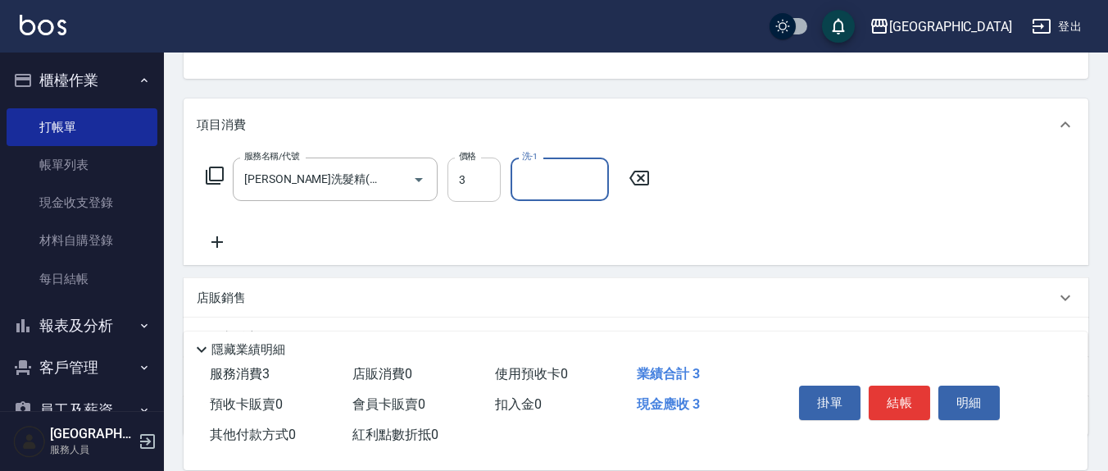
click at [472, 186] on input "3" at bounding box center [474, 179] width 53 height 44
type input "300"
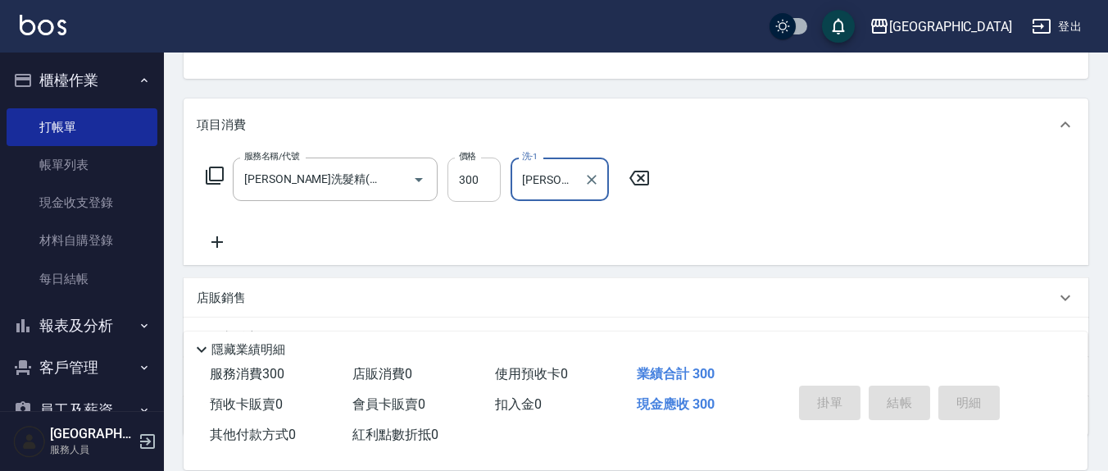
type input "[PERSON_NAME]-3"
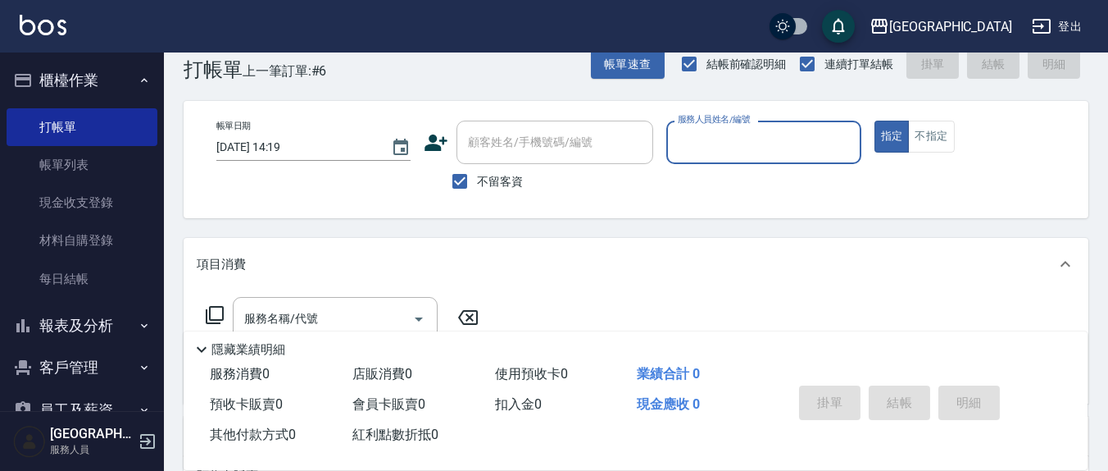
scroll to position [0, 0]
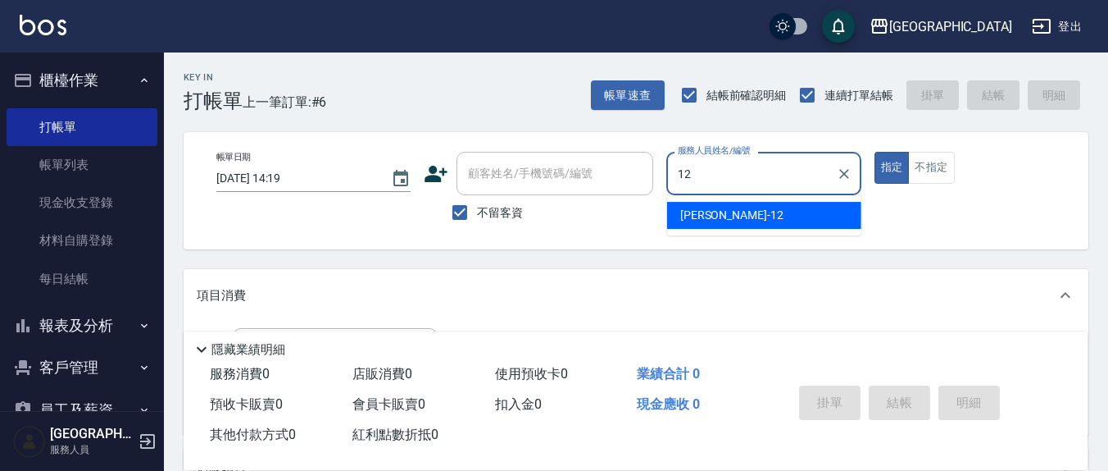
type input "[PERSON_NAME]-12"
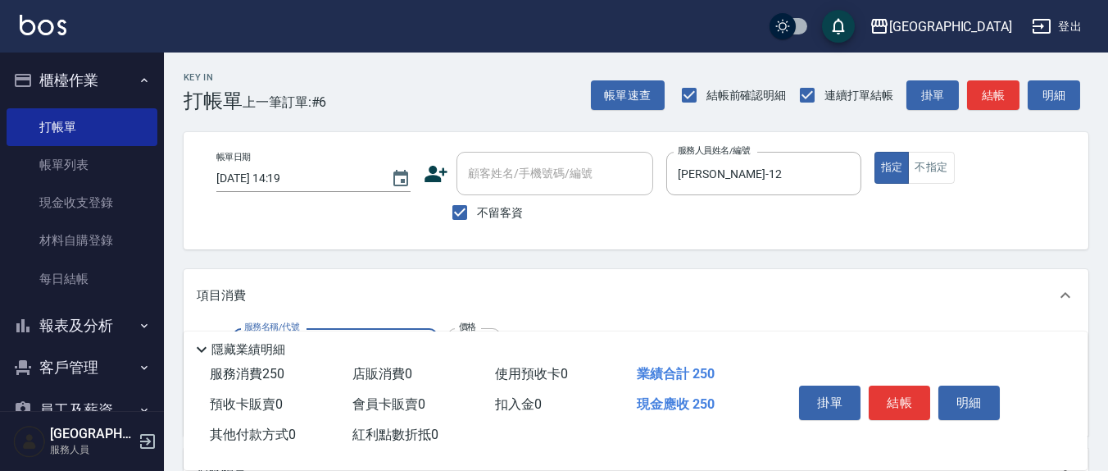
type input "洗髮(201)"
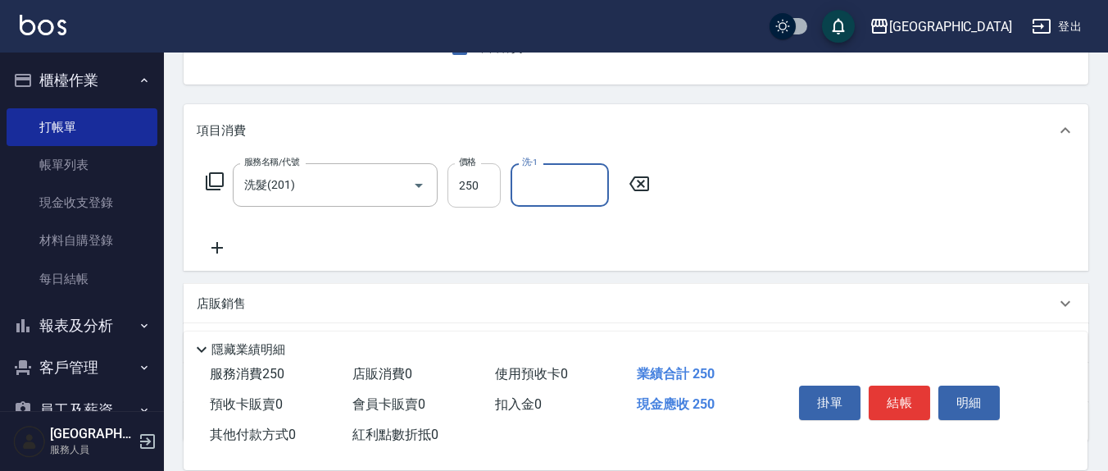
scroll to position [289, 0]
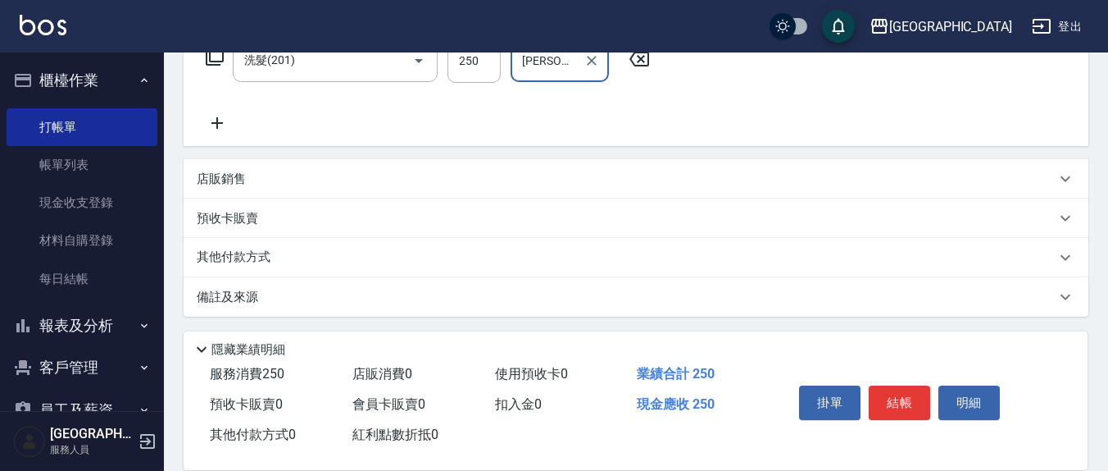
type input "[PERSON_NAME]-21"
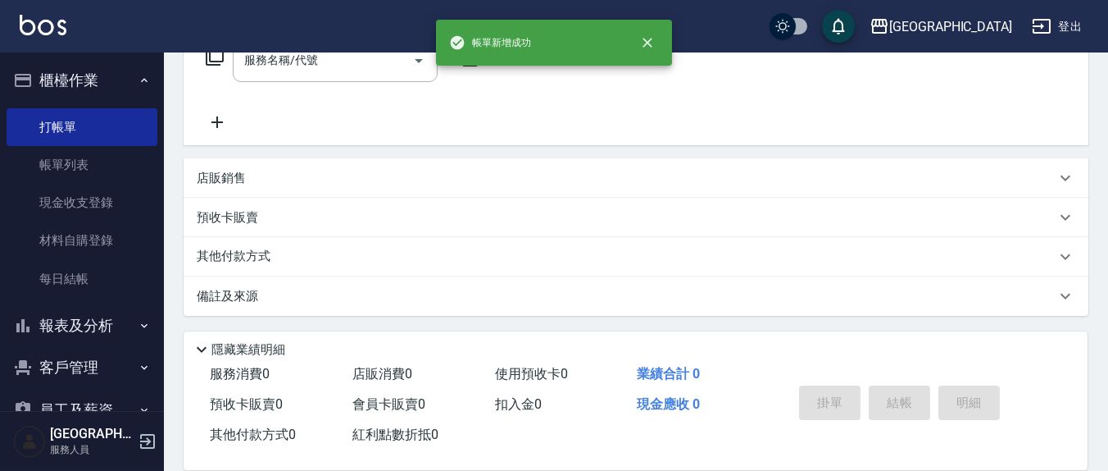
scroll to position [0, 0]
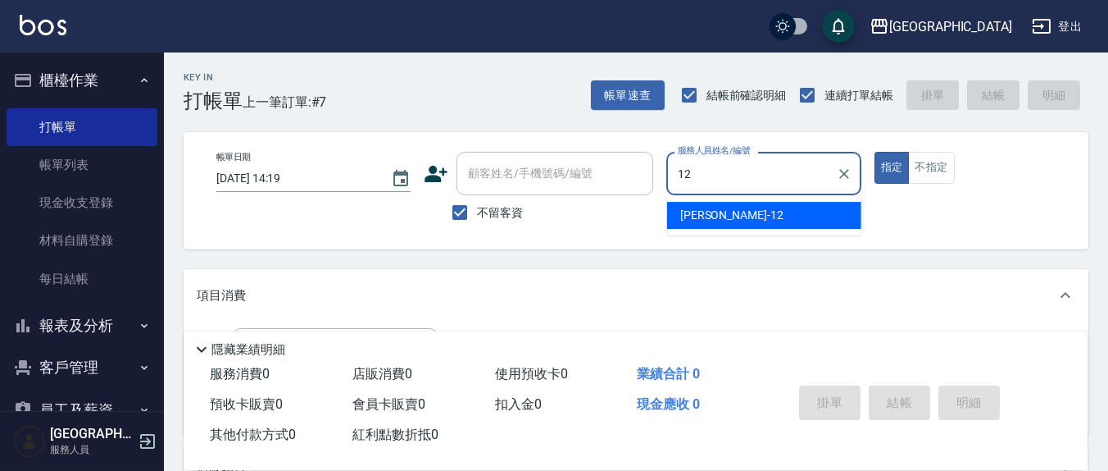
type input "[PERSON_NAME]-12"
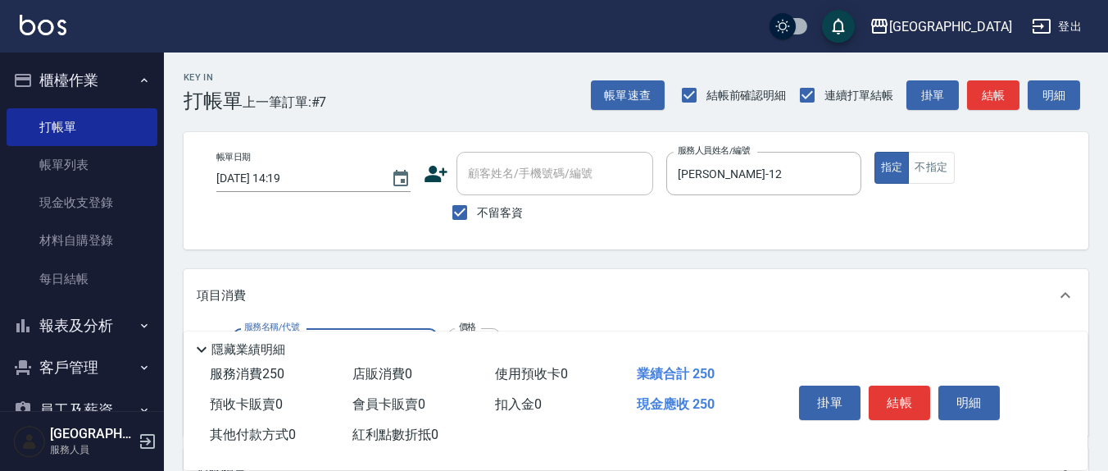
type input "洗髮(201)"
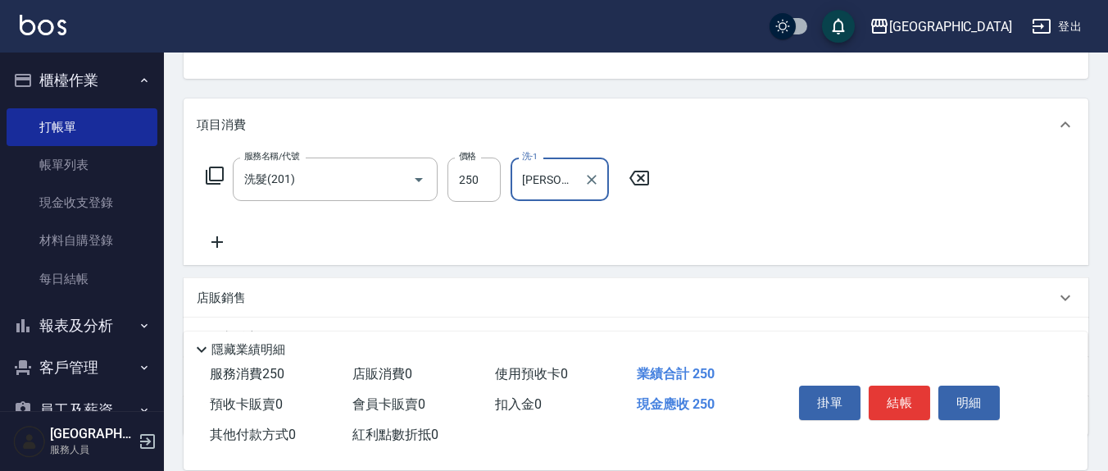
type input "[PERSON_NAME]-21"
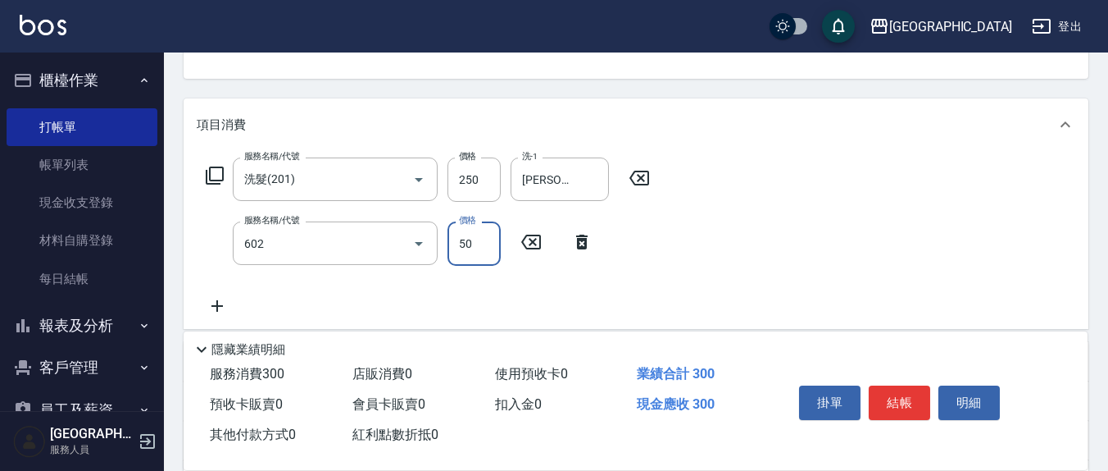
type input "上.吹捲(602)"
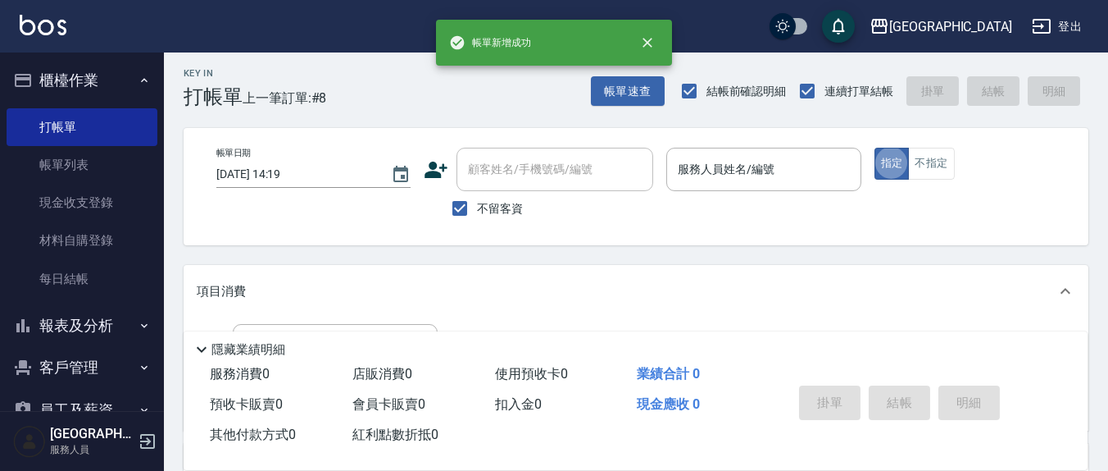
scroll to position [0, 0]
